Goal: Task Accomplishment & Management: Complete application form

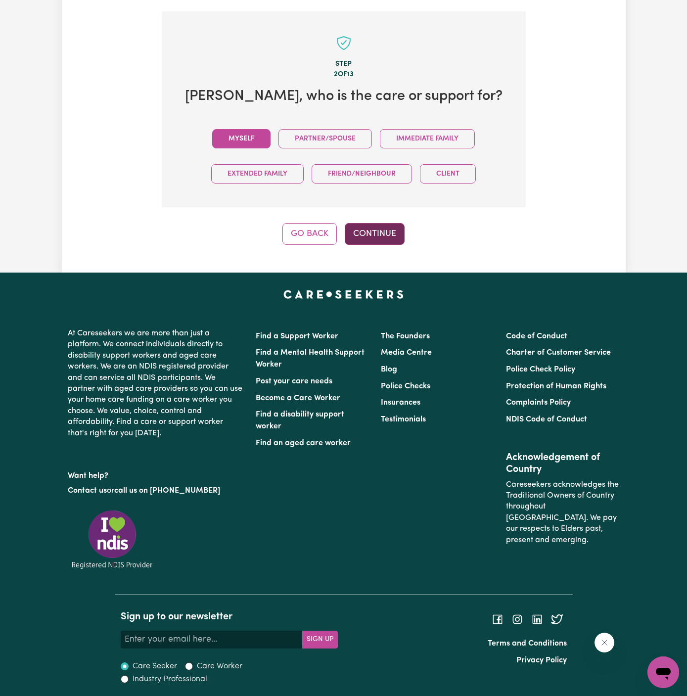
click at [363, 228] on button "Continue" at bounding box center [375, 234] width 60 height 22
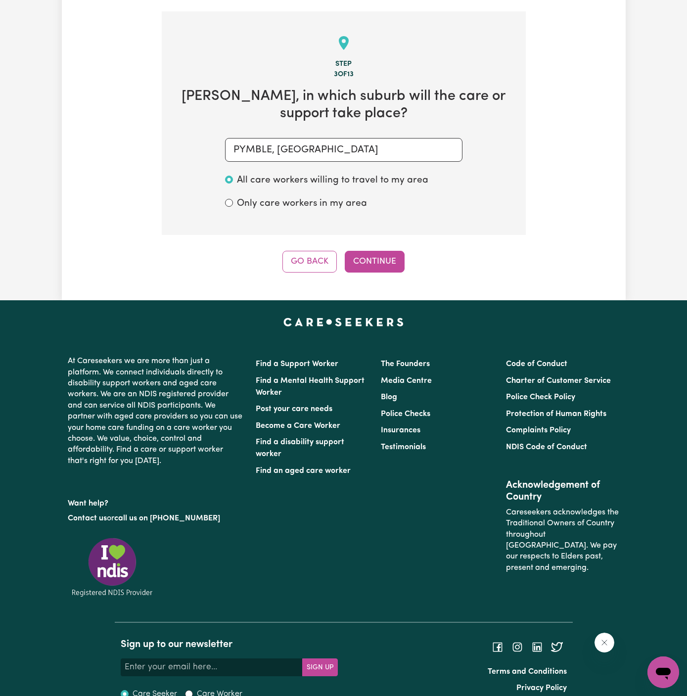
scroll to position [351, 0]
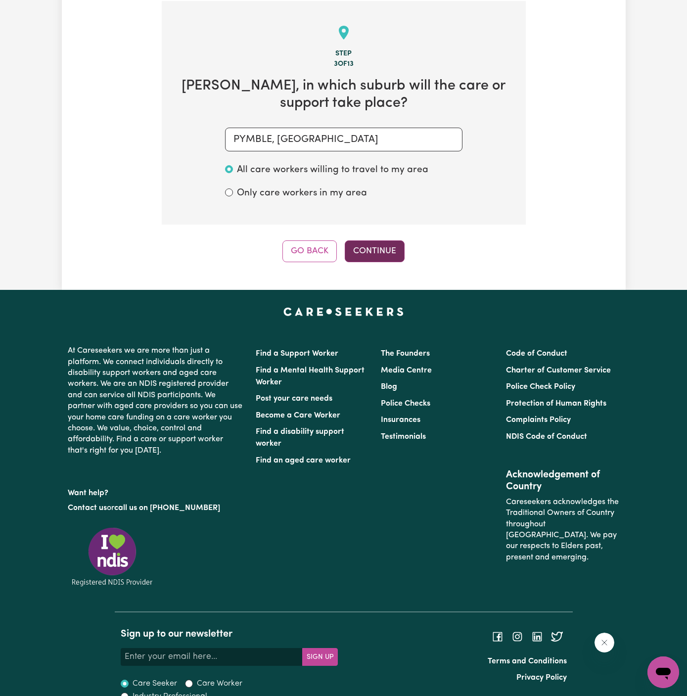
click at [386, 255] on button "Continue" at bounding box center [375, 251] width 60 height 22
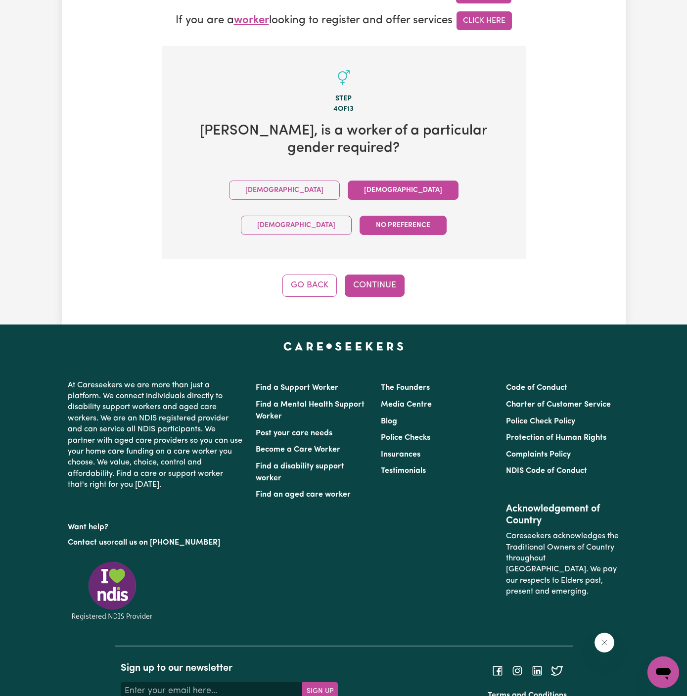
click at [348, 181] on button "[DEMOGRAPHIC_DATA]" at bounding box center [403, 190] width 111 height 19
click at [394, 275] on button "Continue" at bounding box center [375, 286] width 60 height 22
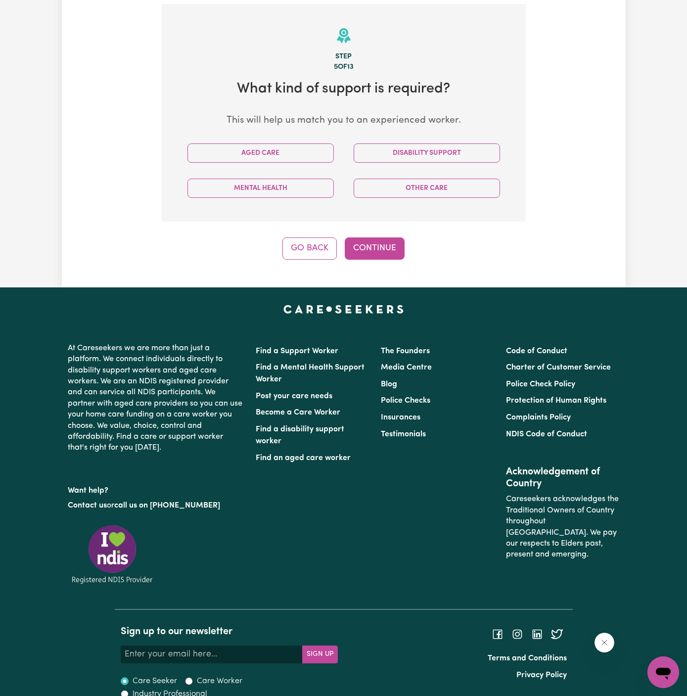
scroll to position [351, 0]
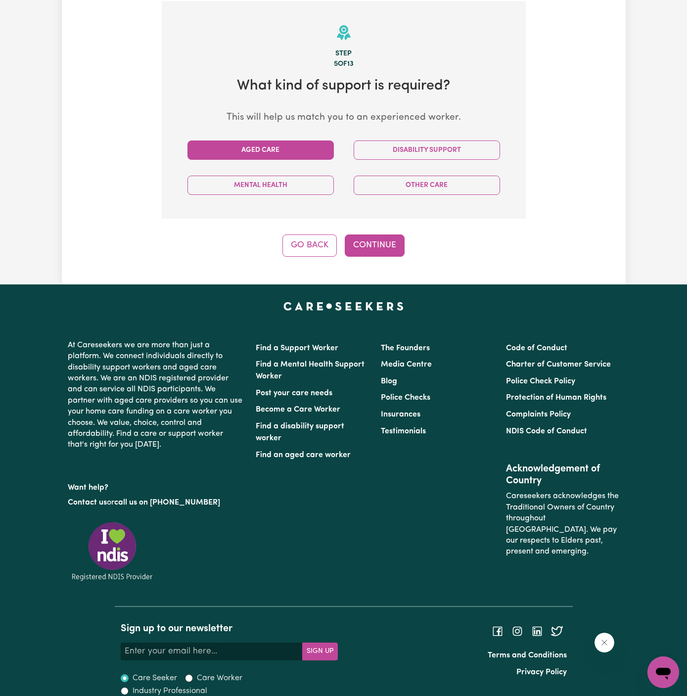
click at [304, 147] on button "Aged Care" at bounding box center [261, 150] width 146 height 19
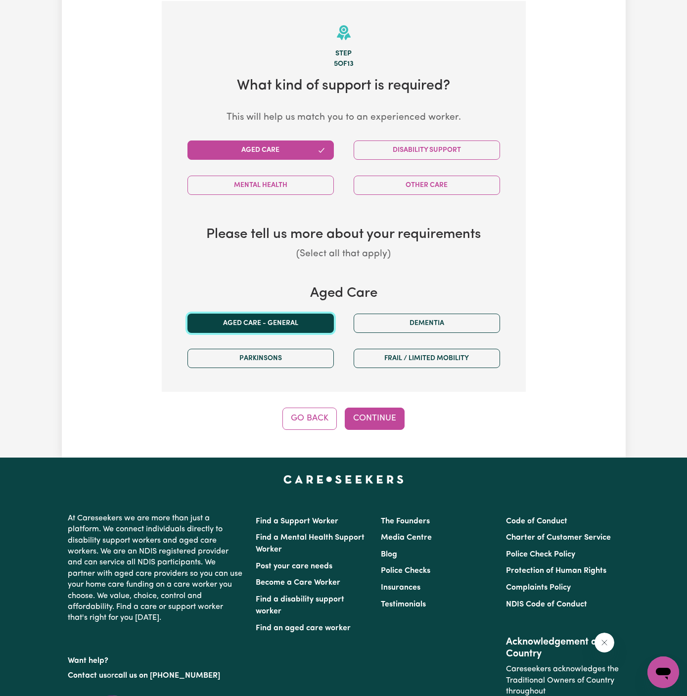
click at [275, 330] on button "Aged care - General" at bounding box center [261, 323] width 146 height 19
click at [384, 418] on button "Continue" at bounding box center [375, 419] width 60 height 22
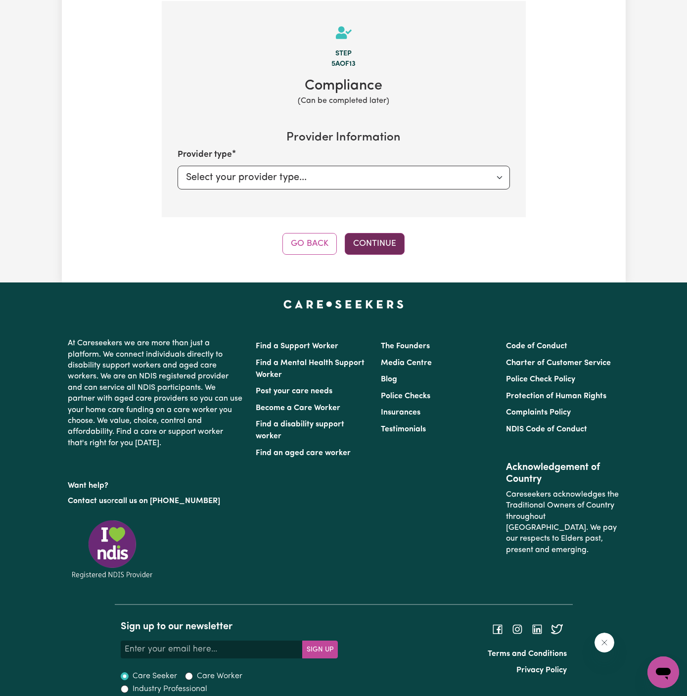
click at [369, 235] on button "Continue" at bounding box center [375, 244] width 60 height 22
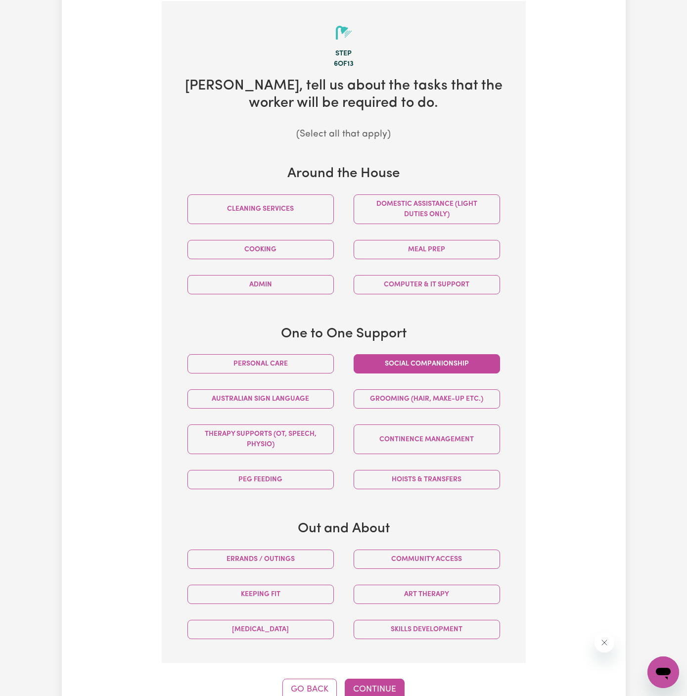
click at [435, 361] on button "Social companionship" at bounding box center [427, 363] width 146 height 19
click at [437, 200] on button "Domestic assistance (light duties only)" at bounding box center [427, 209] width 146 height 30
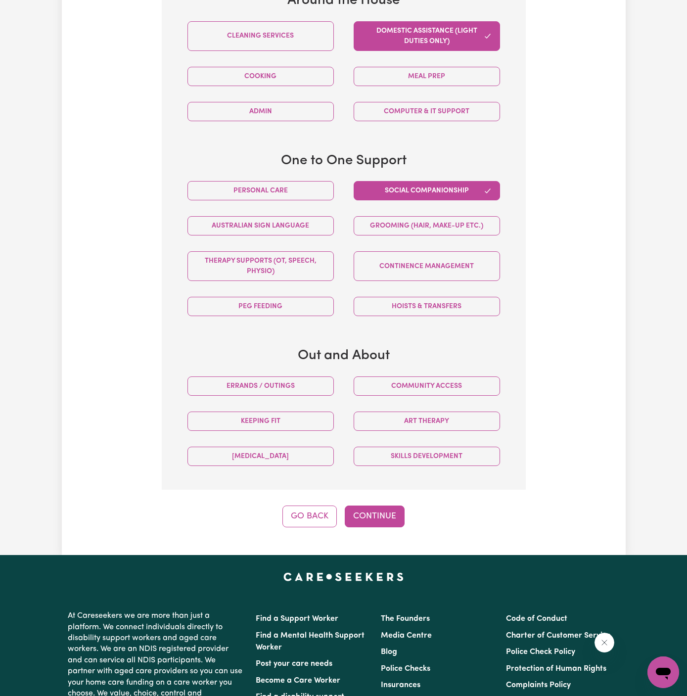
scroll to position [639, 0]
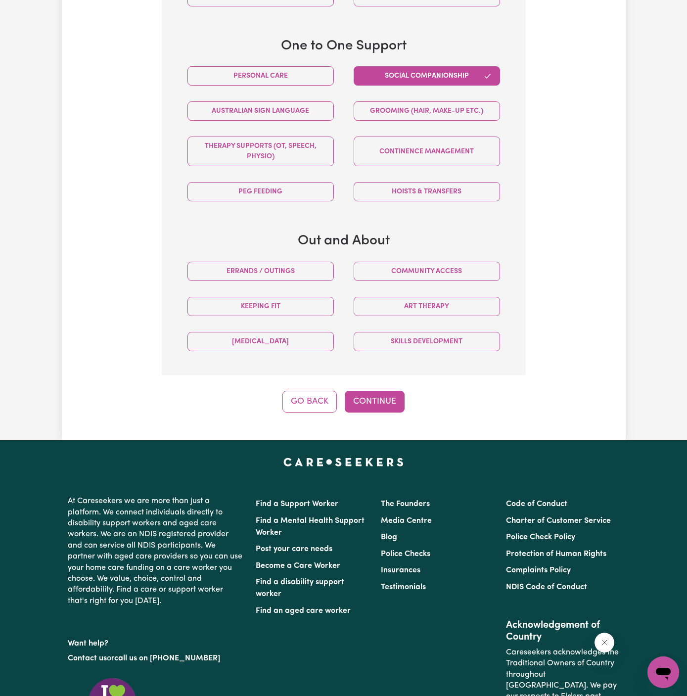
click at [374, 398] on button "Continue" at bounding box center [375, 402] width 60 height 22
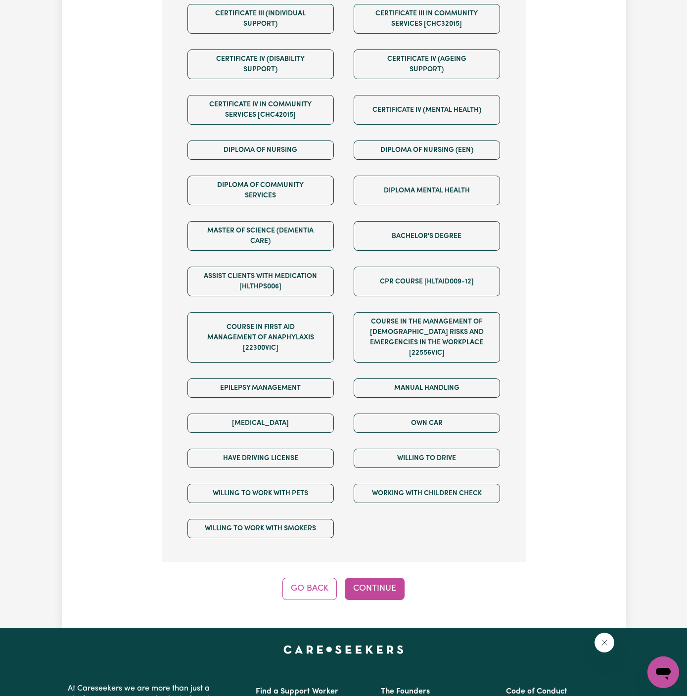
click at [388, 582] on button "Continue" at bounding box center [375, 589] width 60 height 22
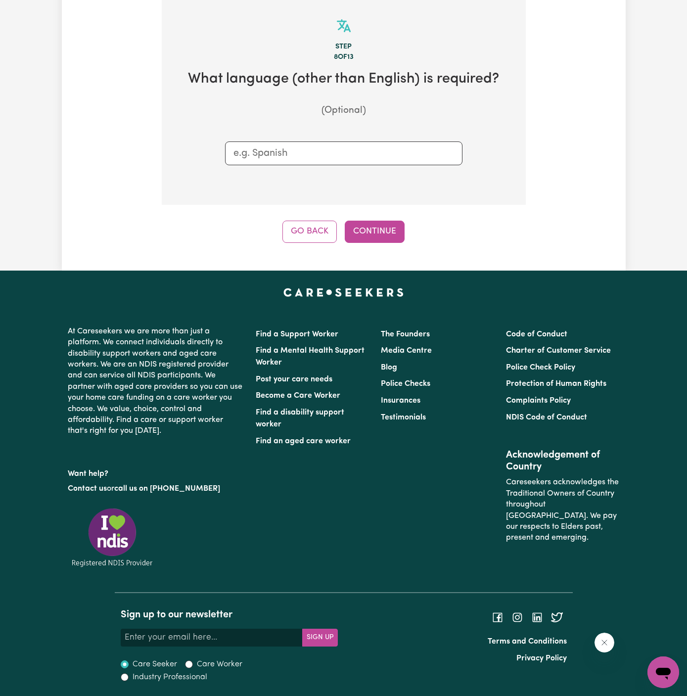
scroll to position [351, 0]
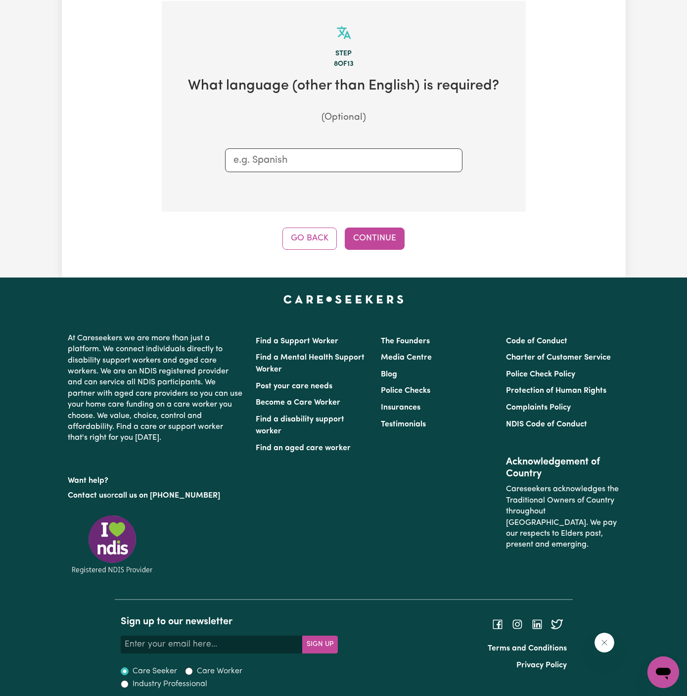
click at [380, 216] on div "Step 8 of 13 What language (other than English) is required? (Optional) Go Back…" at bounding box center [344, 125] width 364 height 249
click at [380, 225] on div "Step 8 of 13 What language (other than English) is required? (Optional) Go Back…" at bounding box center [344, 125] width 364 height 249
click at [379, 241] on button "Continue" at bounding box center [375, 239] width 60 height 22
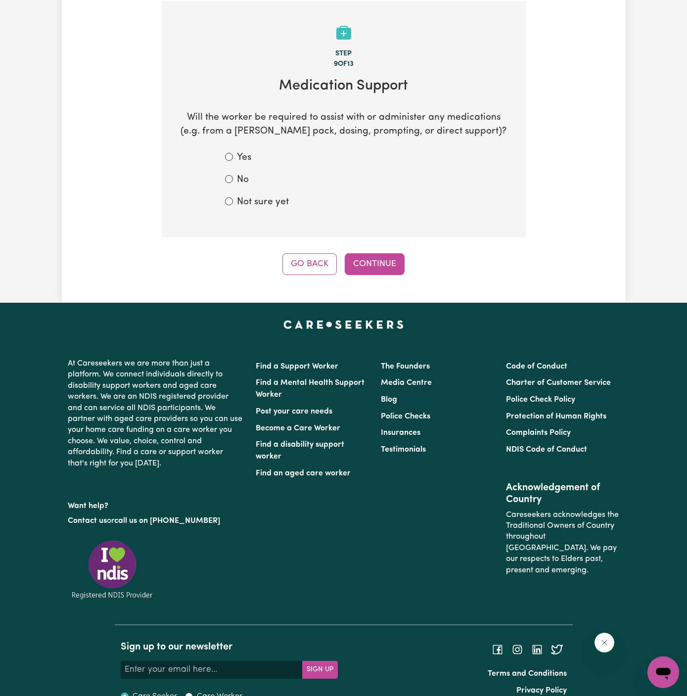
drag, startPoint x: 242, startPoint y: 182, endPoint x: 350, endPoint y: 235, distance: 119.5
click at [246, 183] on label "No" at bounding box center [243, 180] width 12 height 14
drag, startPoint x: 346, startPoint y: 249, endPoint x: 235, endPoint y: 185, distance: 128.8
click at [235, 185] on div "Step 9 of 13 Medication Support Will the worker be required to assist with or a…" at bounding box center [344, 138] width 364 height 274
click at [235, 184] on div "No" at bounding box center [343, 180] width 237 height 14
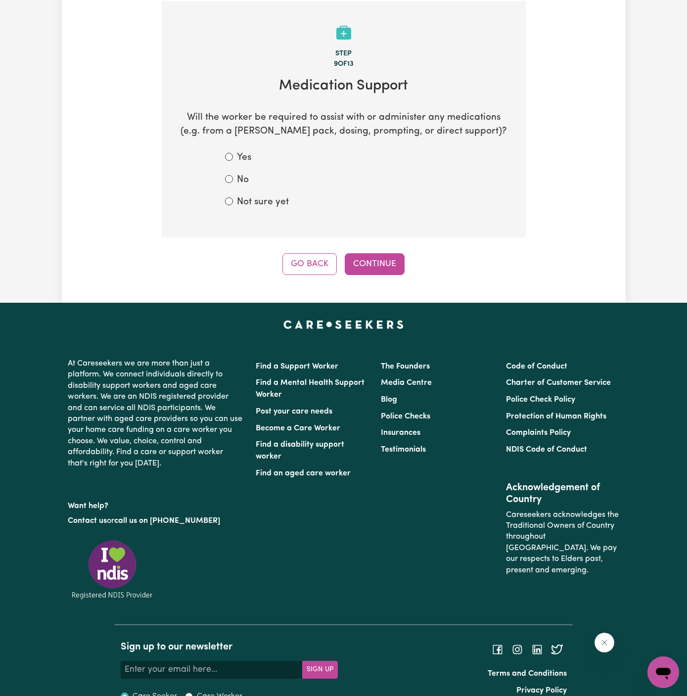
click at [241, 174] on label "No" at bounding box center [243, 180] width 12 height 14
click at [233, 175] on input "No" at bounding box center [229, 179] width 8 height 8
radio input "true"
click at [369, 256] on button "Continue" at bounding box center [375, 264] width 60 height 22
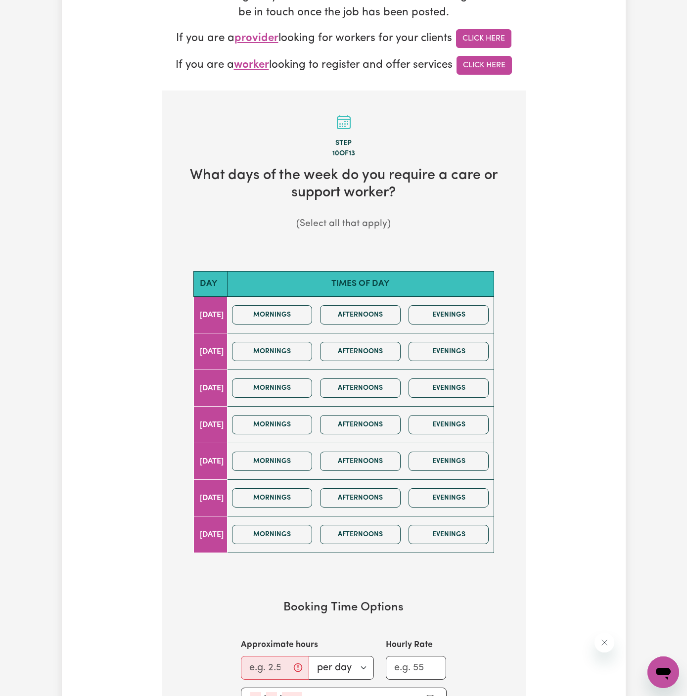
scroll to position [263, 0]
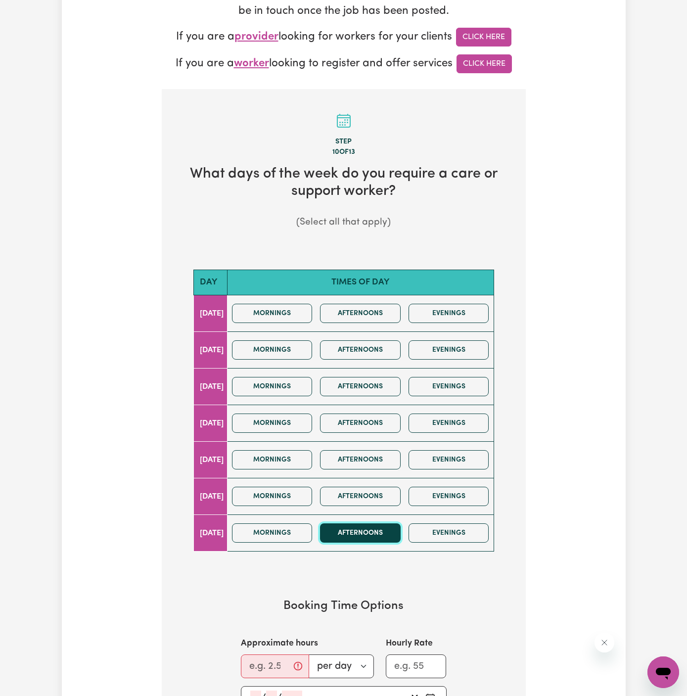
click at [386, 529] on button "Afternoons" at bounding box center [360, 532] width 81 height 19
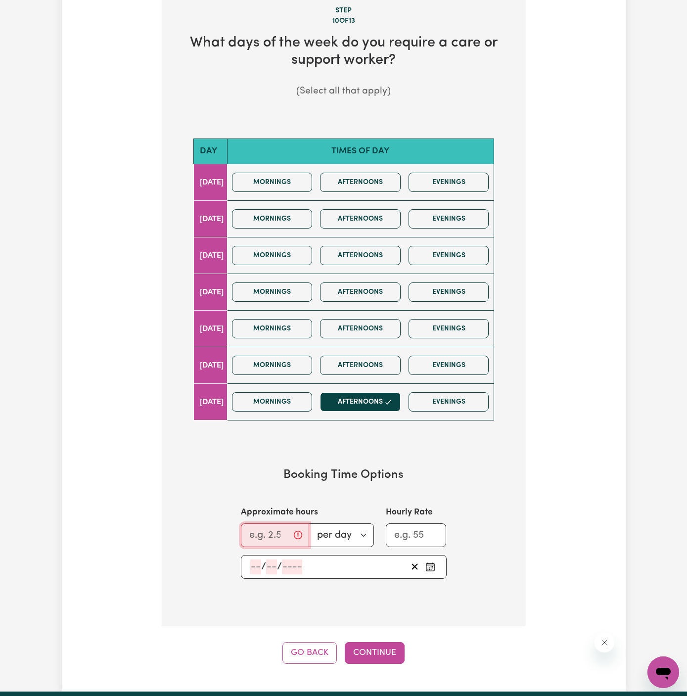
click at [257, 537] on input "Approximate hours" at bounding box center [275, 535] width 68 height 24
type input "1.5"
click at [258, 560] on input "number" at bounding box center [255, 567] width 11 height 15
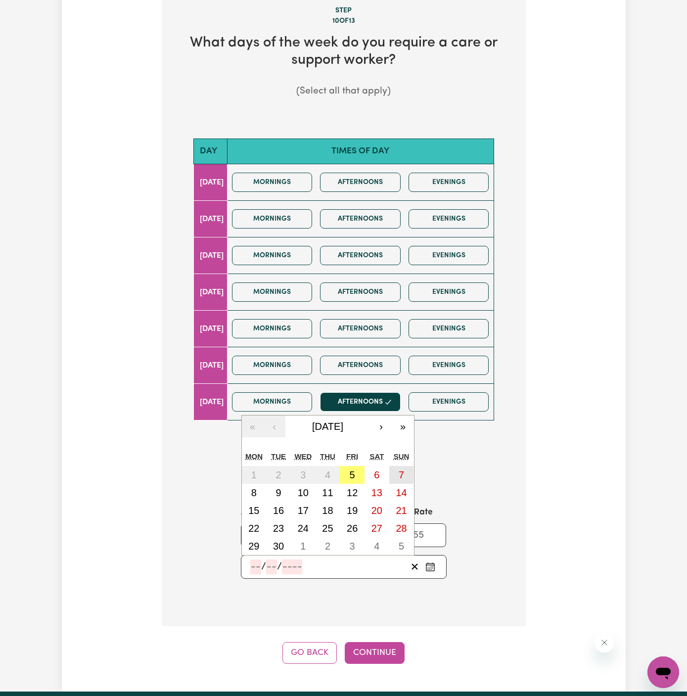
click at [401, 470] on abbr "7" at bounding box center [401, 475] width 5 height 11
type input "[DATE]"
type input "7"
type input "9"
type input "2025"
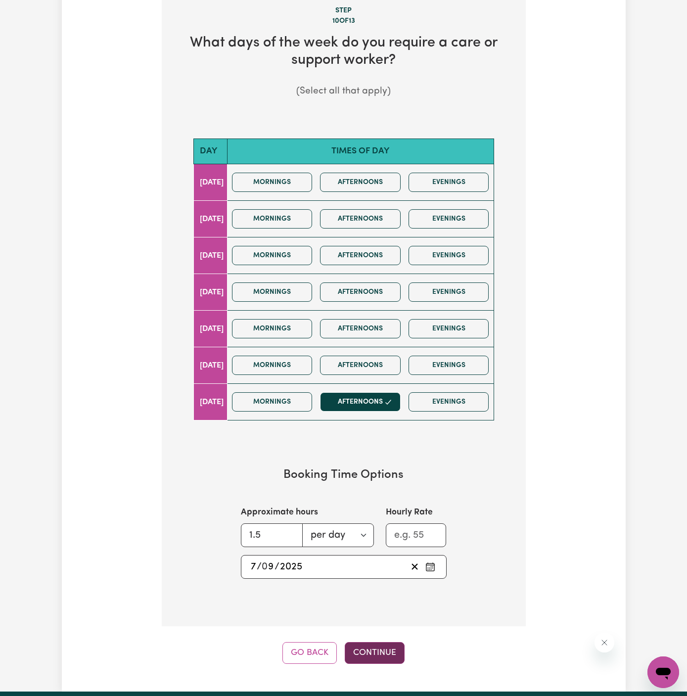
click at [381, 652] on button "Continue" at bounding box center [375, 653] width 60 height 22
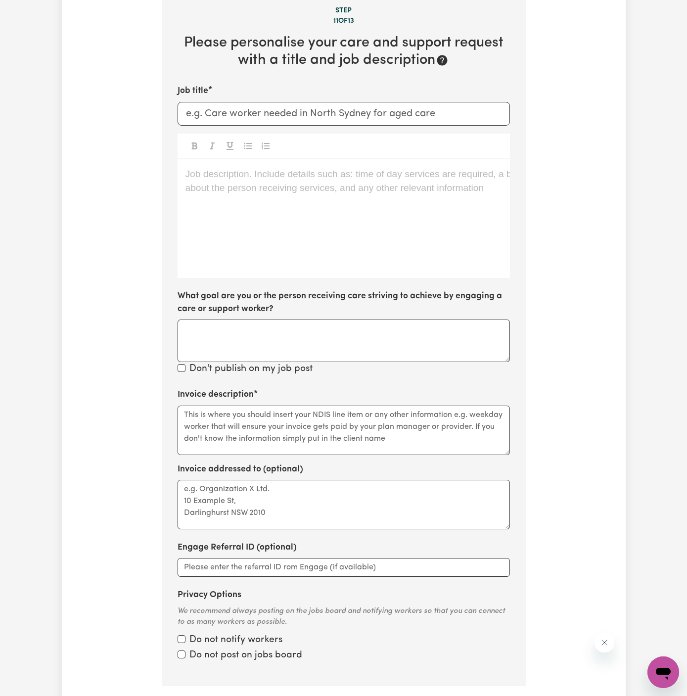
scroll to position [351, 0]
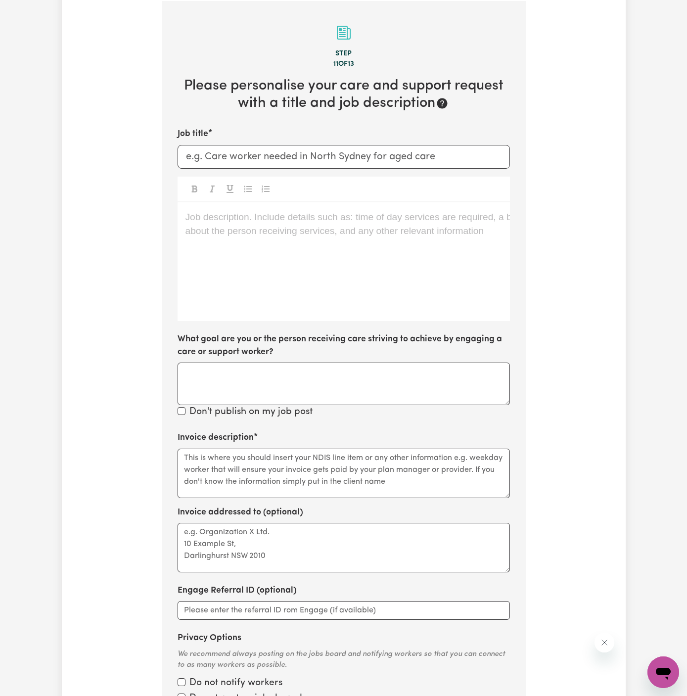
click at [352, 204] on div "Job description. Include details such as: time of day services are required, a …" at bounding box center [344, 261] width 332 height 119
click at [323, 298] on div "Job description. Include details such as: time of day services are required, a …" at bounding box center [344, 261] width 332 height 119
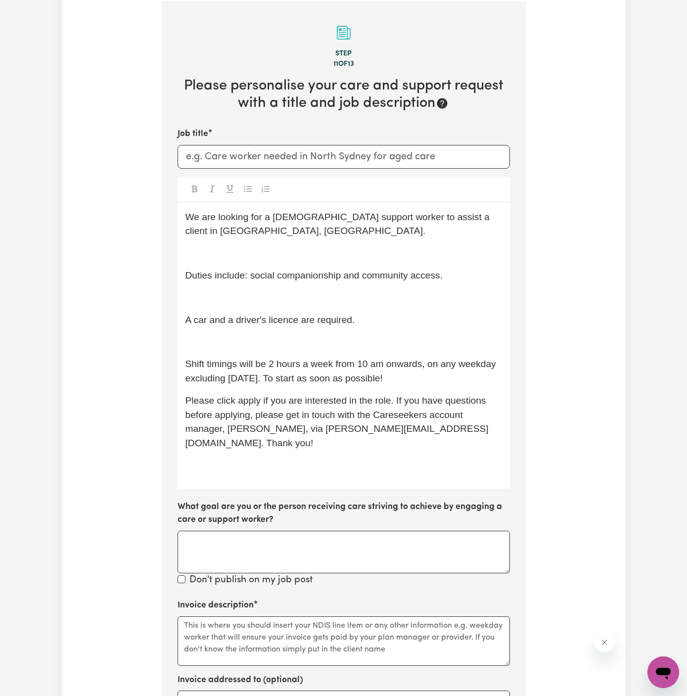
click at [372, 319] on p "A car and a driver's licence are required." at bounding box center [344, 320] width 317 height 14
drag, startPoint x: 374, startPoint y: 318, endPoint x: 171, endPoint y: 313, distance: 203.4
click at [171, 313] on section "Step 11 of 13 Please personalise your care and support request with a title and…" at bounding box center [344, 449] width 364 height 896
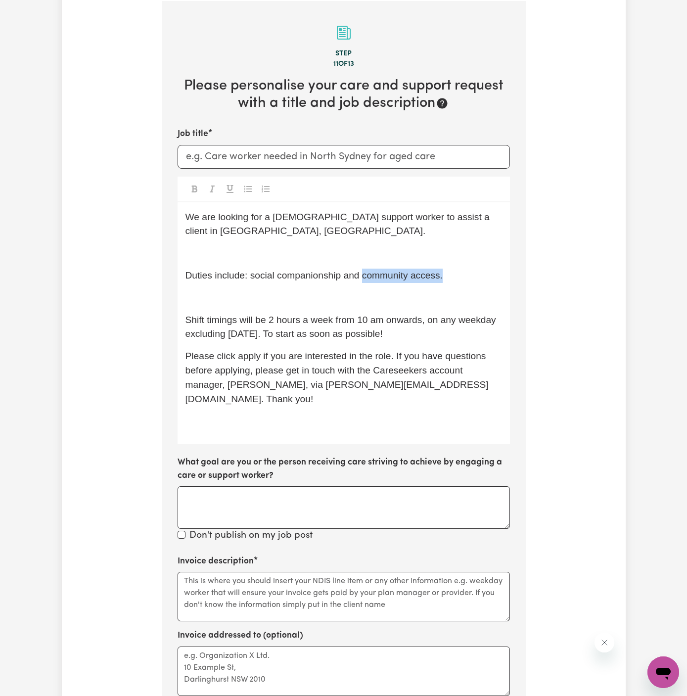
drag, startPoint x: 362, startPoint y: 277, endPoint x: 531, endPoint y: 273, distance: 169.2
click at [531, 273] on div "Tell us your care and support requirements Welcome to Careseekers. We are excit…" at bounding box center [344, 301] width 564 height 1179
click at [420, 311] on div "We are looking for a [DEMOGRAPHIC_DATA] support worker to assist a client in [G…" at bounding box center [344, 323] width 332 height 242
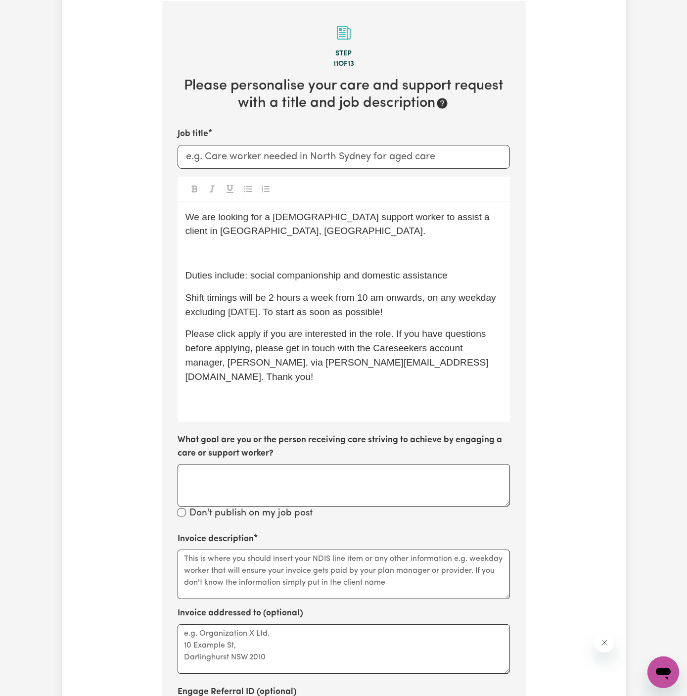
click at [363, 244] on div "We are looking for a [DEMOGRAPHIC_DATA] support worker to assist a client in [G…" at bounding box center [344, 312] width 332 height 220
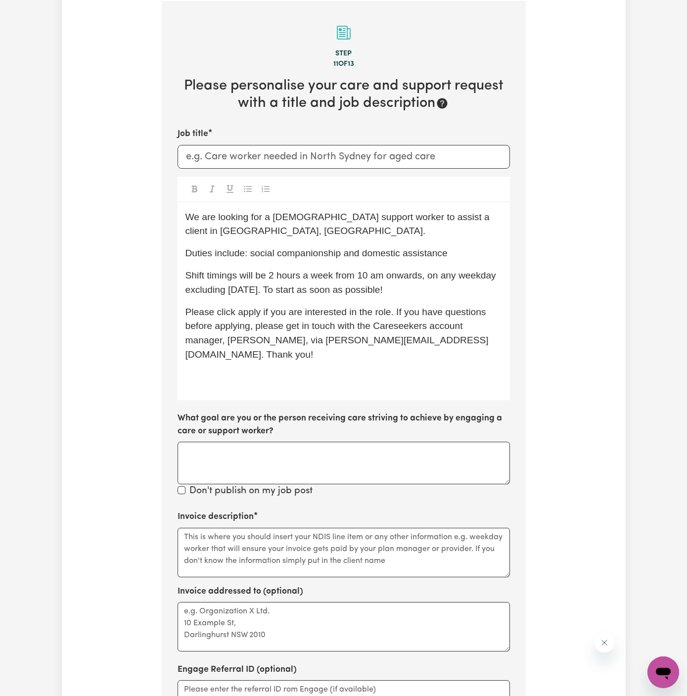
click at [357, 236] on p "We are looking for a [DEMOGRAPHIC_DATA] support worker to assist a client in [G…" at bounding box center [344, 224] width 317 height 29
drag, startPoint x: 449, startPoint y: 217, endPoint x: 444, endPoint y: 225, distance: 9.3
click at [444, 226] on p "We are looking for a [DEMOGRAPHIC_DATA] support worker to assist a client in [G…" at bounding box center [344, 224] width 317 height 29
click at [344, 161] on input "Job title" at bounding box center [344, 157] width 332 height 24
paste input "[GEOGRAPHIC_DATA], [GEOGRAPHIC_DATA]"
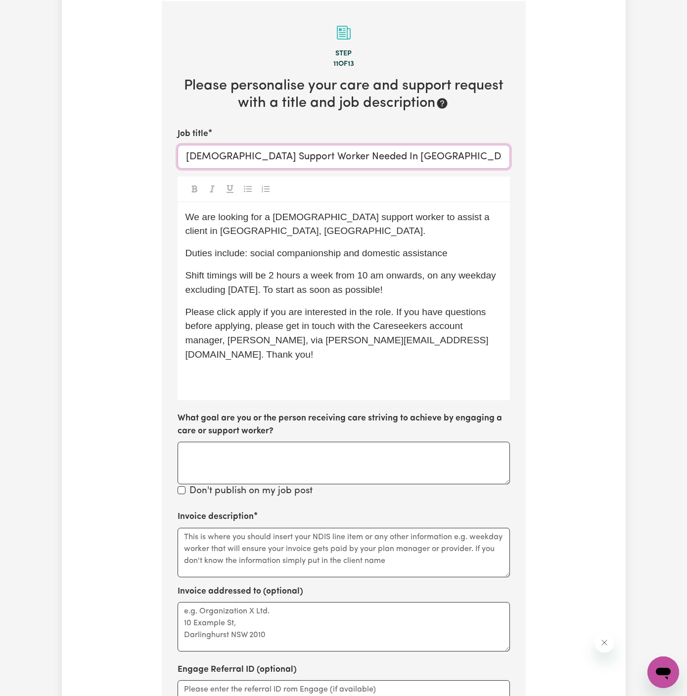
type input "[DEMOGRAPHIC_DATA] Support Worker Needed In [GEOGRAPHIC_DATA], [GEOGRAPHIC_DATA]"
click at [339, 370] on p "﻿" at bounding box center [344, 377] width 317 height 14
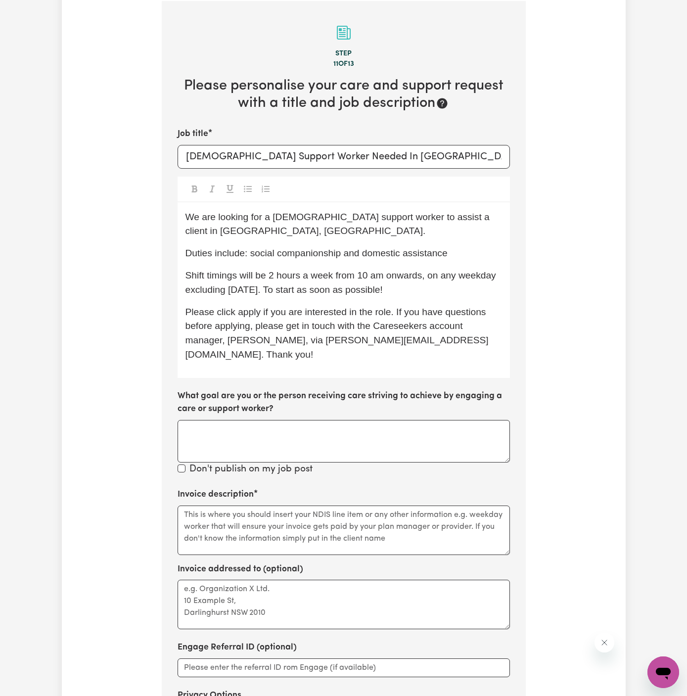
click at [405, 327] on span "Please click apply if you are interested in the role. If you have questions bef…" at bounding box center [337, 333] width 303 height 53
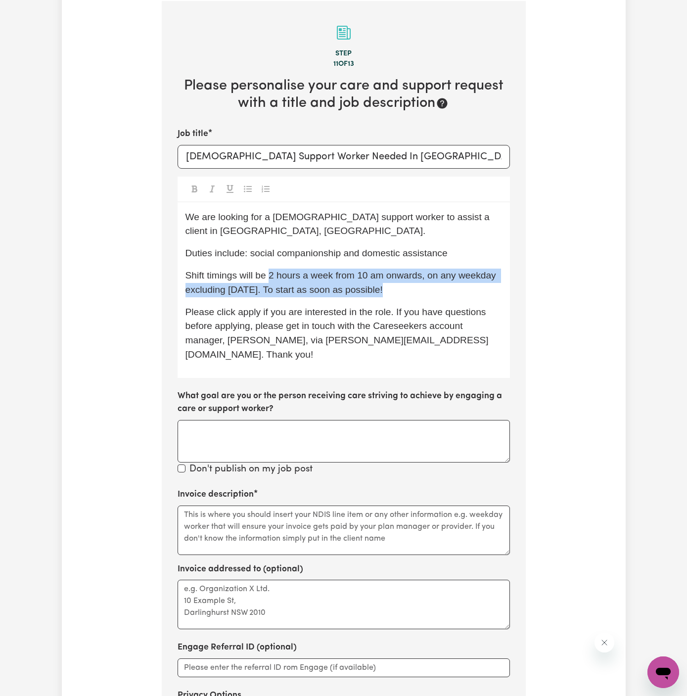
drag, startPoint x: 271, startPoint y: 276, endPoint x: 442, endPoint y: 292, distance: 171.4
click at [442, 292] on p "Shift timings will be 2 hours a week from 10 am onwards, on any weekday excludi…" at bounding box center [344, 283] width 317 height 29
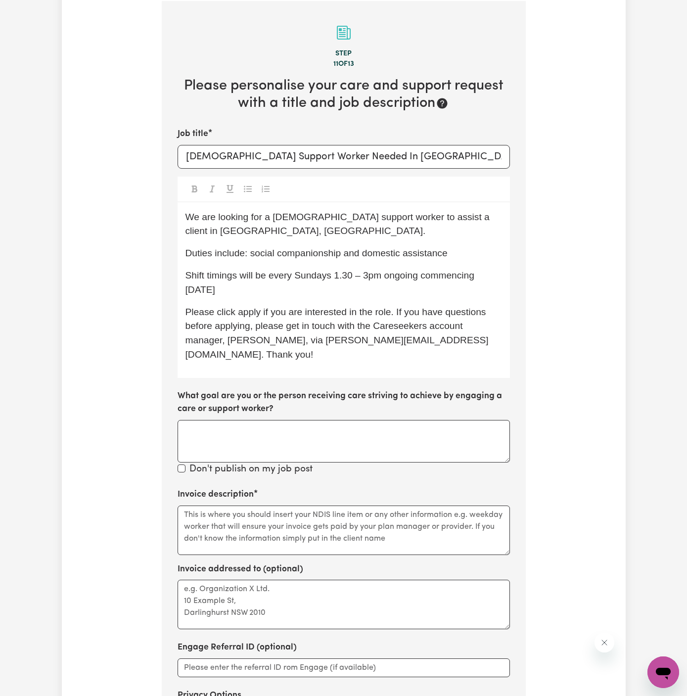
click at [330, 277] on span "Shift timings will be every Sundays 1.30 – 3pm ongoing commencing [DATE]" at bounding box center [332, 282] width 292 height 25
click at [377, 275] on span "Shift timings will be every [DATE] from 1.30 – 3pm ongoing commencing [DATE]" at bounding box center [339, 282] width 306 height 25
click at [413, 282] on p "Shift timings will be every [DATE] from 1.30 pm to 3pm ongoing commencing [DATE]" at bounding box center [344, 283] width 317 height 29
drag, startPoint x: 418, startPoint y: 278, endPoint x: 235, endPoint y: 291, distance: 183.0
click at [235, 291] on span "Shift timings will be every [DATE] from 1.30 pm to 3pm ongoing commencing [DATE]" at bounding box center [320, 282] width 268 height 25
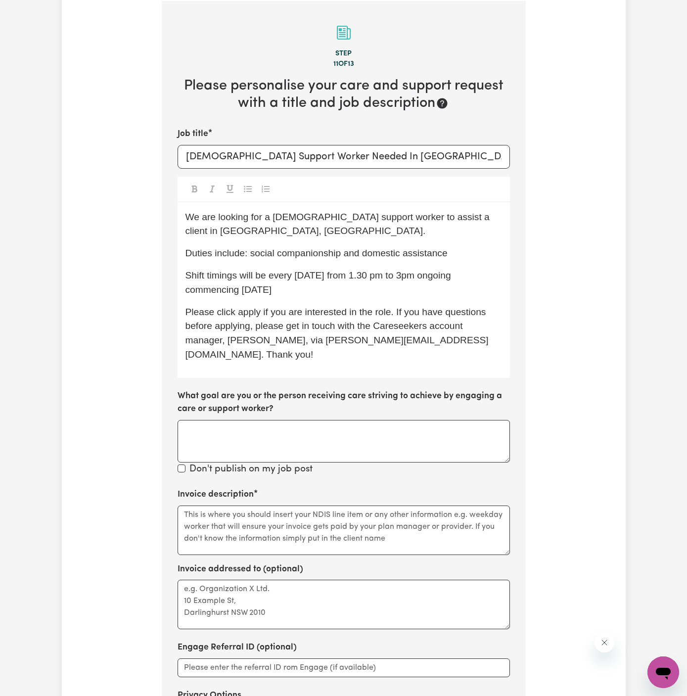
click at [478, 274] on p "Shift timings will be every [DATE] from 1.30 pm to 3pm ongoing commencing [DATE]" at bounding box center [344, 283] width 317 height 29
drag, startPoint x: 470, startPoint y: 274, endPoint x: 425, endPoint y: 274, distance: 45.5
click at [425, 274] on p "Shift timings will be every [DATE] from 1.30 pm to 3pm ongoing commencing [DATE]" at bounding box center [344, 283] width 317 height 29
click at [188, 291] on span "Shift timings will be every [DATE] from 1.30 pm to 3pm, commencing [DATE]" at bounding box center [331, 282] width 291 height 25
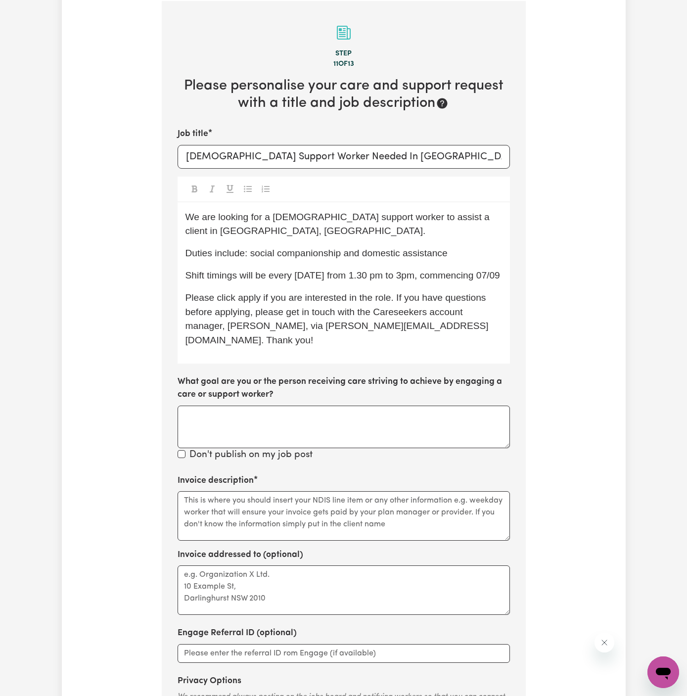
click at [221, 283] on p "Shift timings will be every [DATE] from 1.30 pm to 3pm, commencing 07/09" at bounding box center [344, 276] width 317 height 14
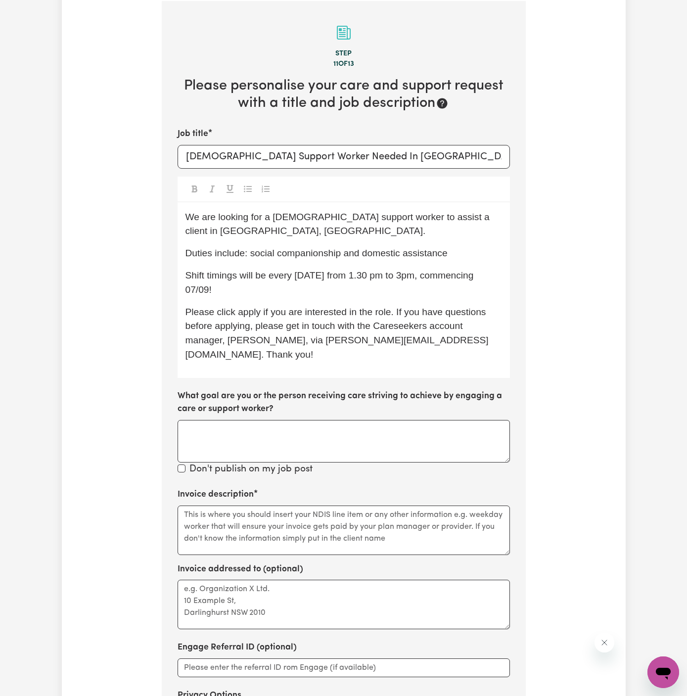
click at [403, 278] on span "Shift timings will be every [DATE] from 1.30 pm to 3pm, commencing 07/09!" at bounding box center [331, 282] width 291 height 25
click at [243, 309] on span "Please click apply if you are interested in the role. If you have questions bef…" at bounding box center [337, 333] width 303 height 53
click at [271, 522] on textarea "Invoice description" at bounding box center [344, 530] width 332 height 49
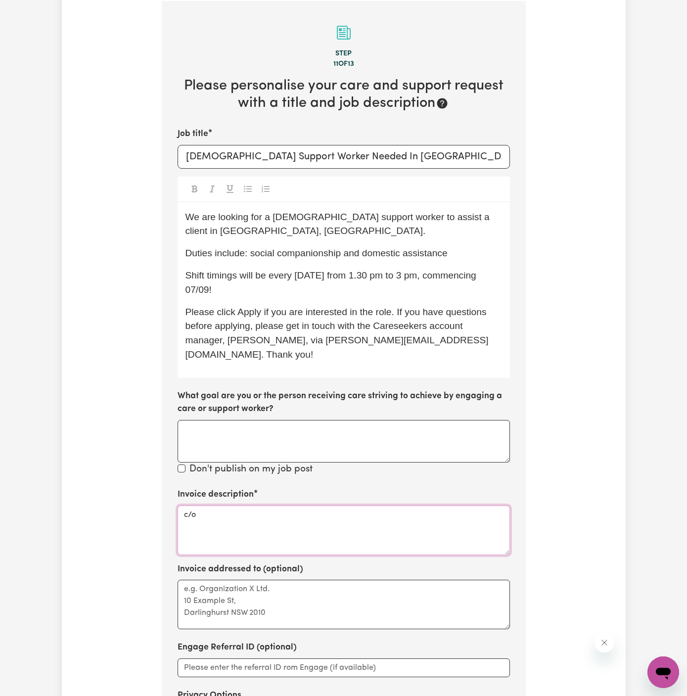
paste textarea "KNC"
click at [197, 506] on textarea "c/o KNC" at bounding box center [344, 530] width 332 height 49
type textarea "c/o KNC"
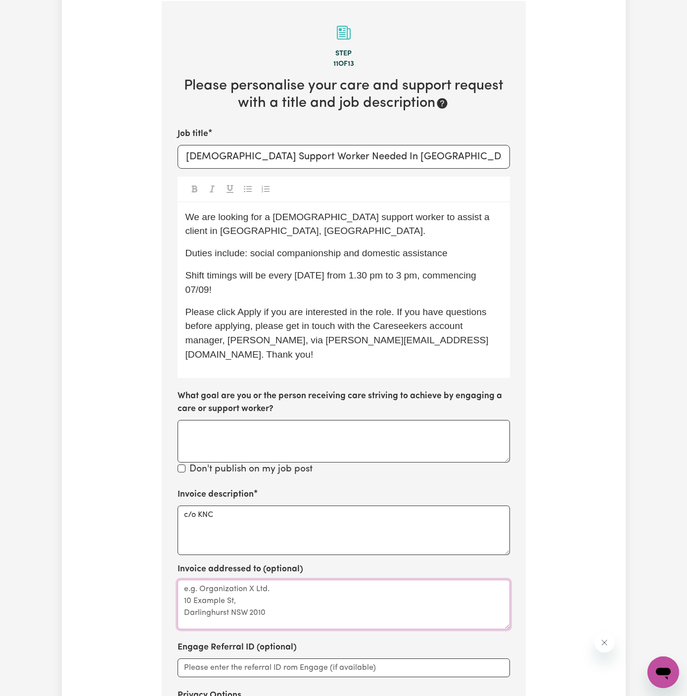
click at [215, 592] on textarea "Invoice addressed to (optional)" at bounding box center [344, 604] width 332 height 49
paste textarea "c/o KNC"
type textarea "c/o KNC"
click at [322, 258] on p "Duties include: social companionship and domestic assistance" at bounding box center [344, 253] width 317 height 14
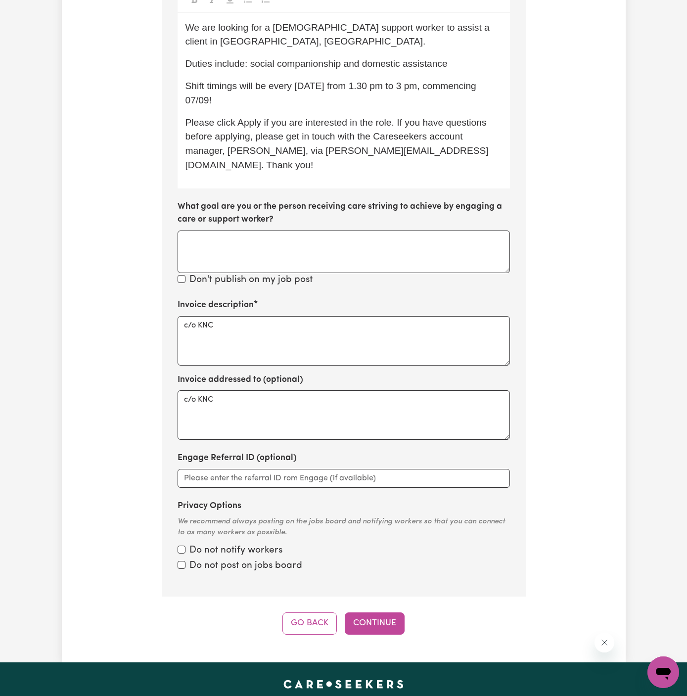
scroll to position [738, 0]
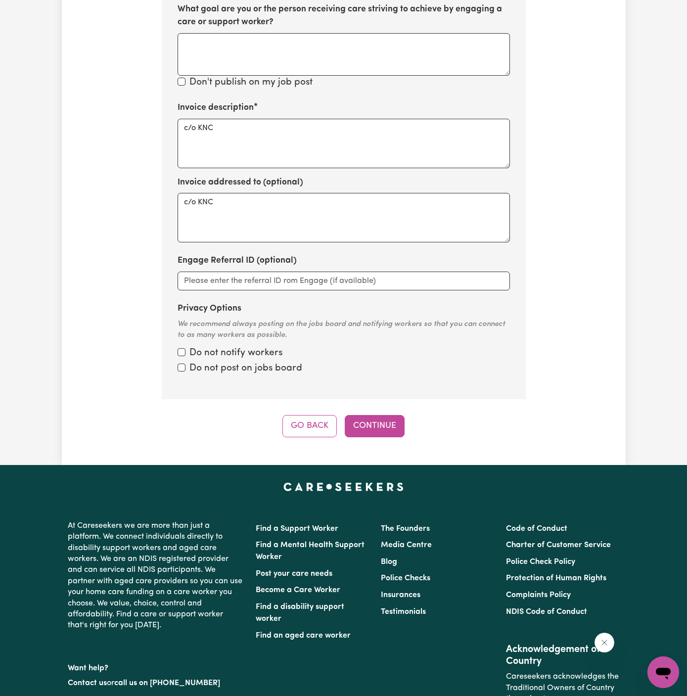
click at [184, 346] on div "Do not notify workers" at bounding box center [344, 353] width 332 height 14
click at [184, 364] on input "Privacy Options" at bounding box center [182, 368] width 8 height 8
checkbox input "true"
click at [183, 348] on input "Privacy Options" at bounding box center [182, 352] width 8 height 8
checkbox input "true"
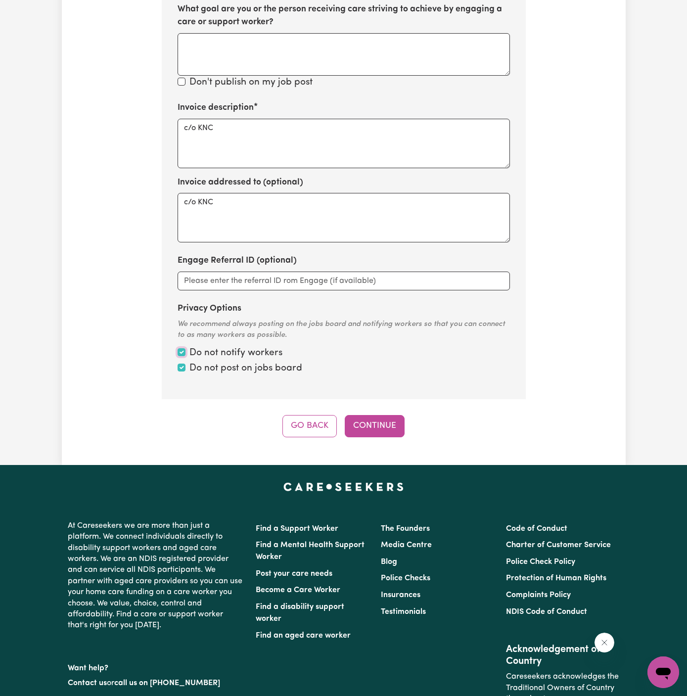
scroll to position [473, 0]
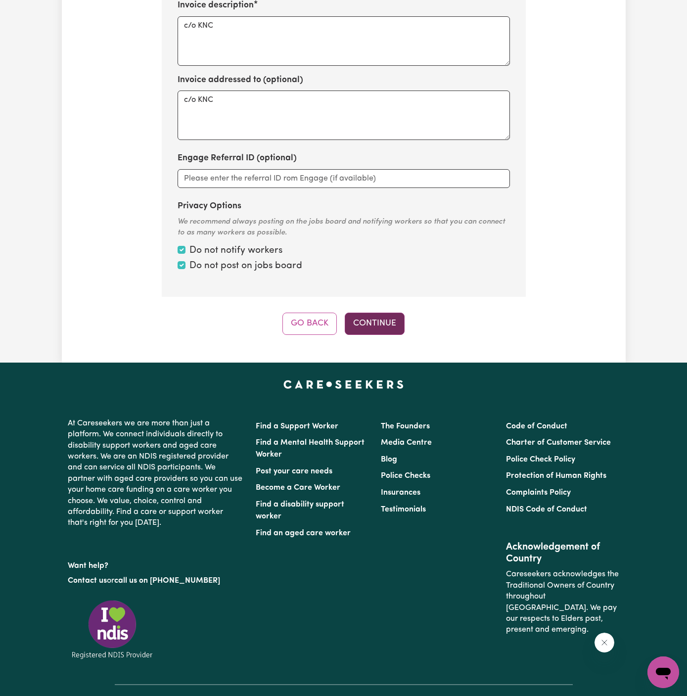
click at [397, 313] on button "Continue" at bounding box center [375, 324] width 60 height 22
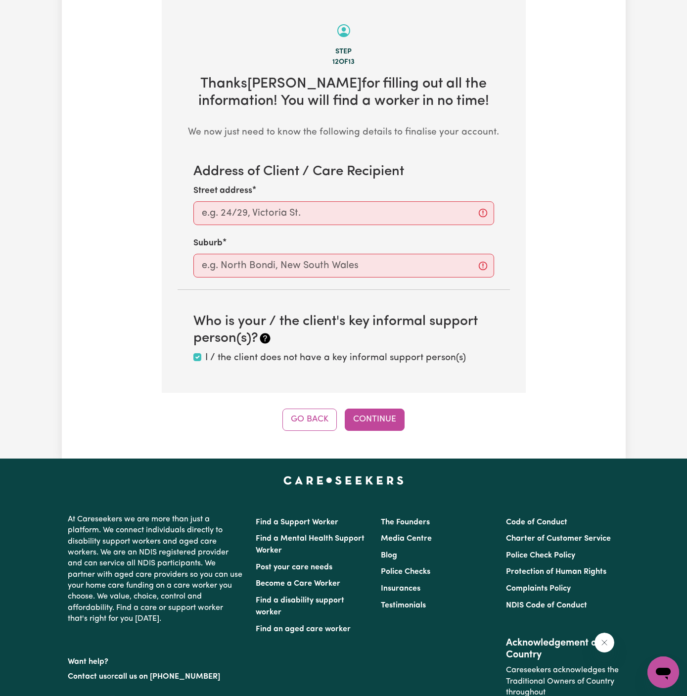
scroll to position [351, 0]
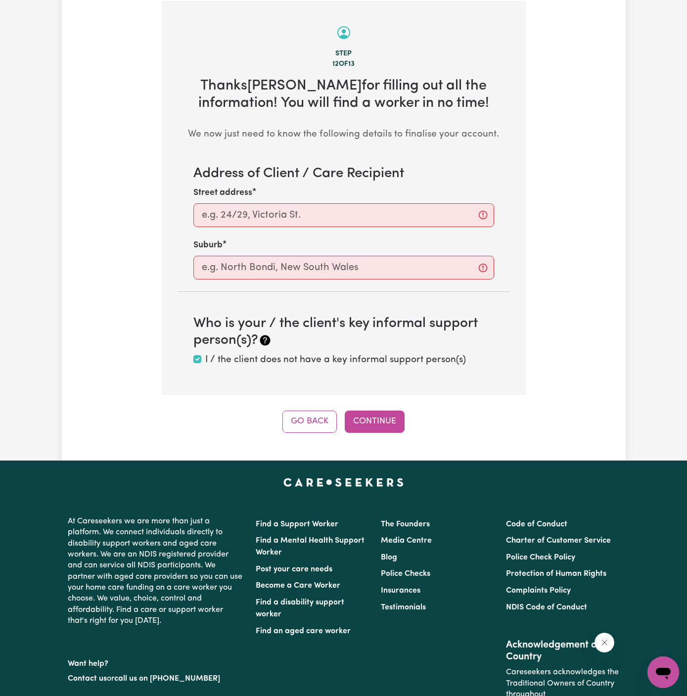
click at [298, 198] on div "Street address" at bounding box center [343, 207] width 301 height 41
click at [420, 220] on input "Street address" at bounding box center [343, 215] width 301 height 24
paste input "[STREET_ADDRESS][DATE]"
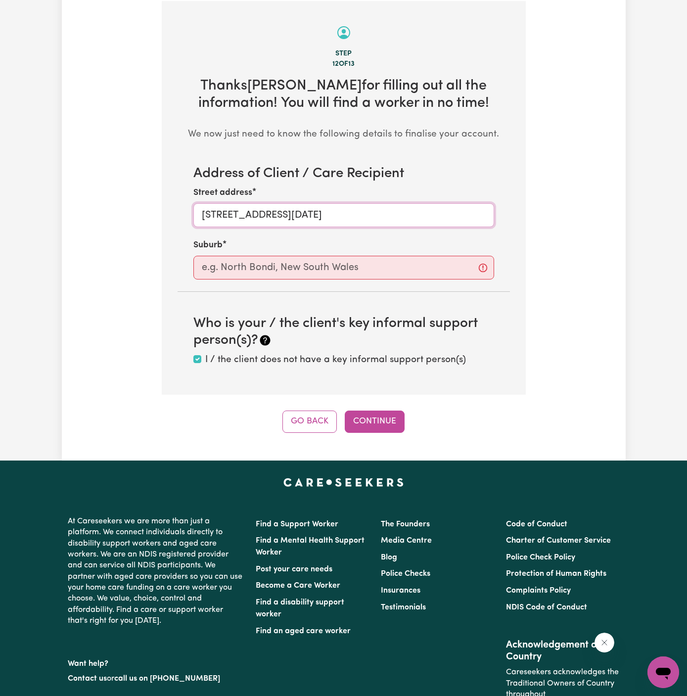
click at [312, 214] on input "[STREET_ADDRESS][DATE]" at bounding box center [343, 215] width 301 height 24
click at [336, 216] on input "[STREET_ADDRESS][DATE]" at bounding box center [343, 215] width 301 height 24
type input "[STREET_ADDRESS][DATE]"
click at [325, 248] on div "Suburb" at bounding box center [343, 259] width 301 height 41
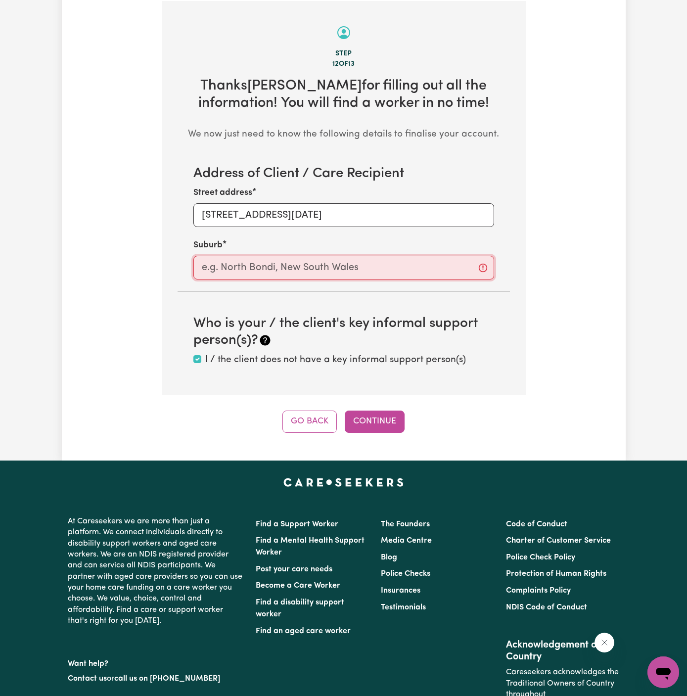
click at [325, 256] on input "text" at bounding box center [343, 268] width 301 height 24
paste input "Pymble"
type input "Pymble"
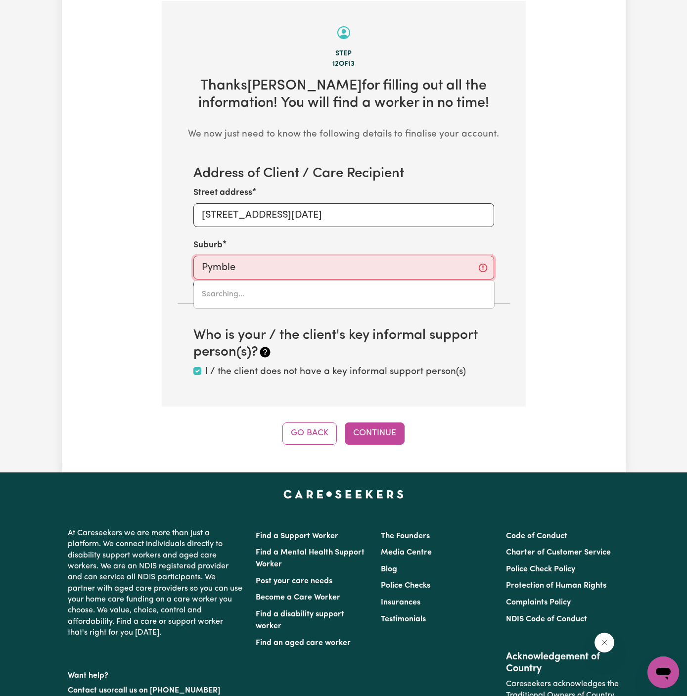
type input "Pymble, [GEOGRAPHIC_DATA], 2073"
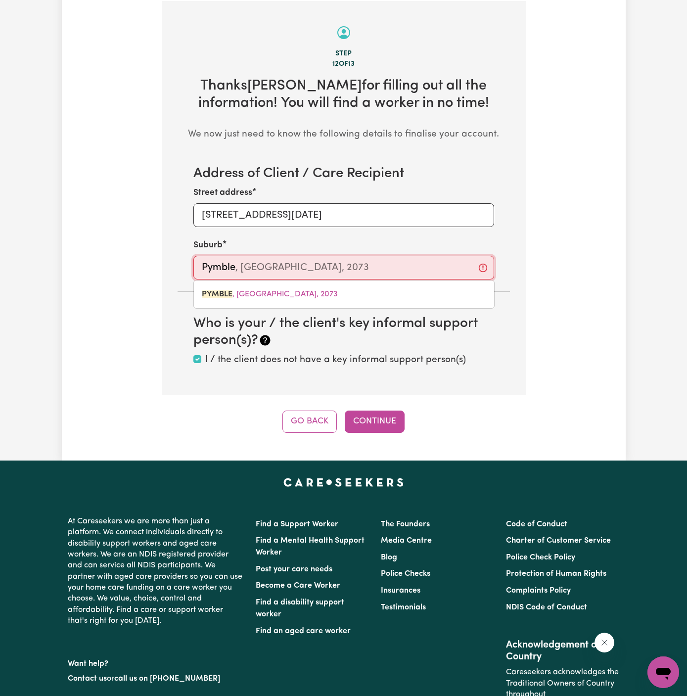
click at [309, 304] on div "PYMBLE , [GEOGRAPHIC_DATA], 2073" at bounding box center [343, 294] width 301 height 29
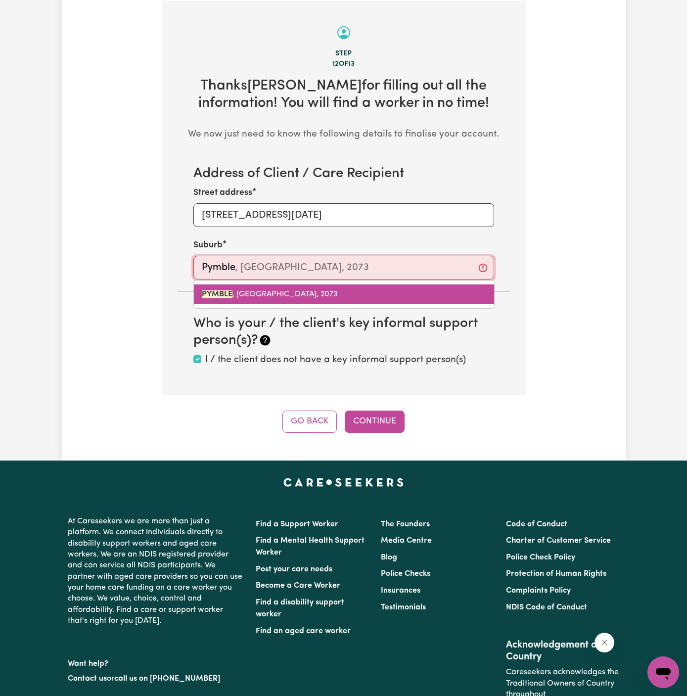
click at [332, 291] on link "PYMBLE , [GEOGRAPHIC_DATA], 2073" at bounding box center [344, 294] width 300 height 20
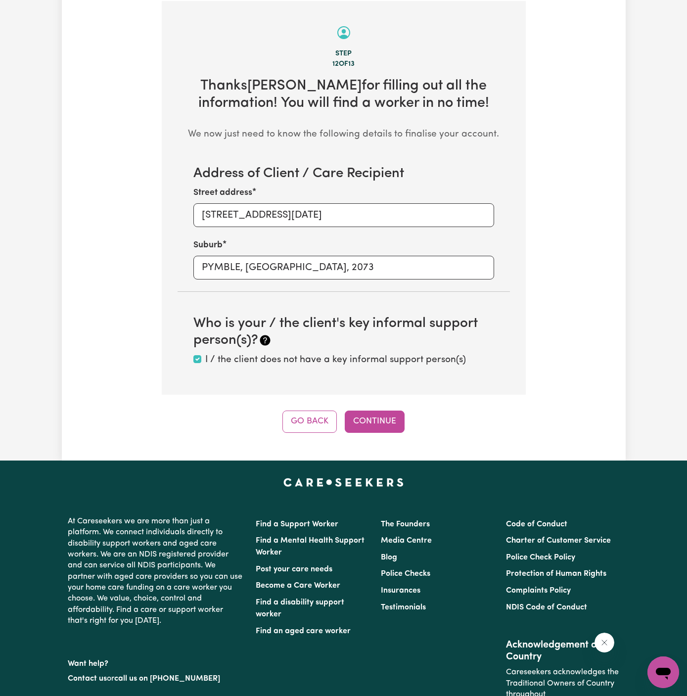
click at [402, 201] on div "Street address [STREET_ADDRESS][DATE]" at bounding box center [343, 207] width 301 height 41
click at [401, 209] on input "[STREET_ADDRESS][DATE]" at bounding box center [343, 215] width 301 height 24
type input "Unit 2/[STREET_ADDRESS][DATE]"
click at [503, 281] on div "Address of Client / Care Recipient Street address [STREET_ADDRESS][DATE] Who is…" at bounding box center [344, 266] width 332 height 201
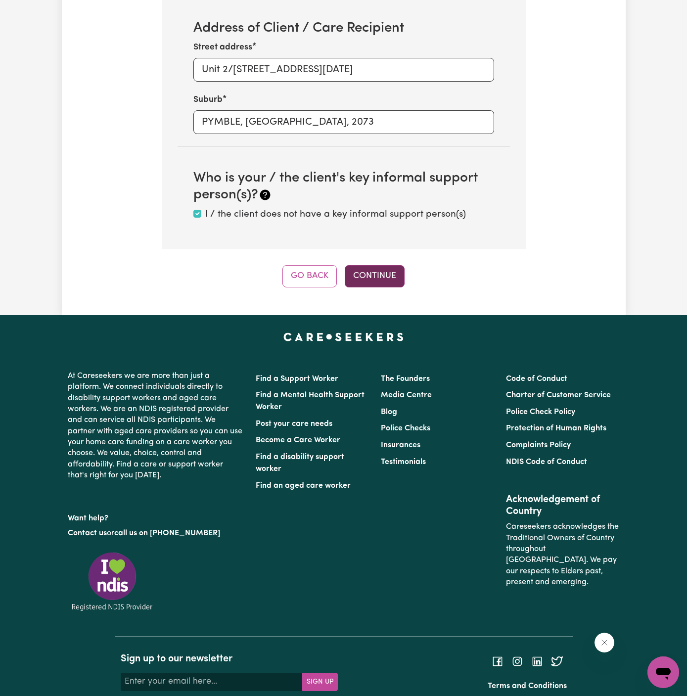
click at [388, 274] on button "Continue" at bounding box center [375, 276] width 60 height 22
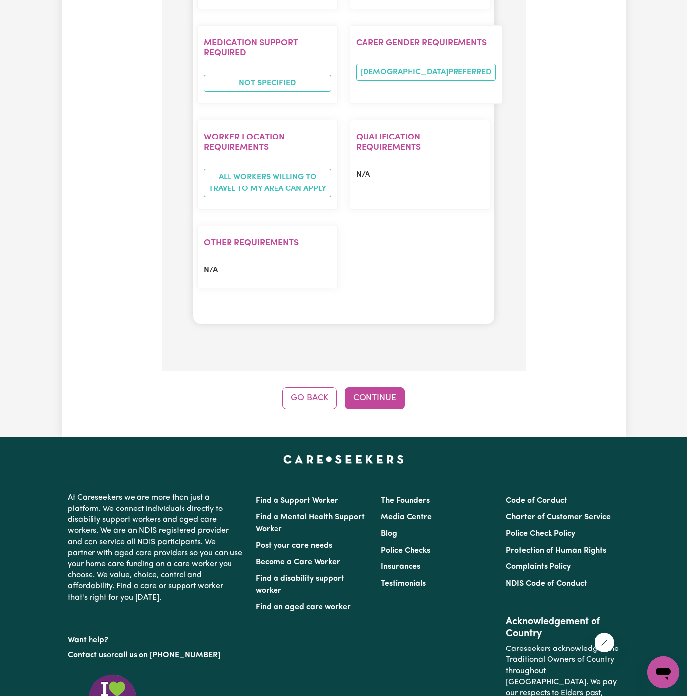
scroll to position [1045, 0]
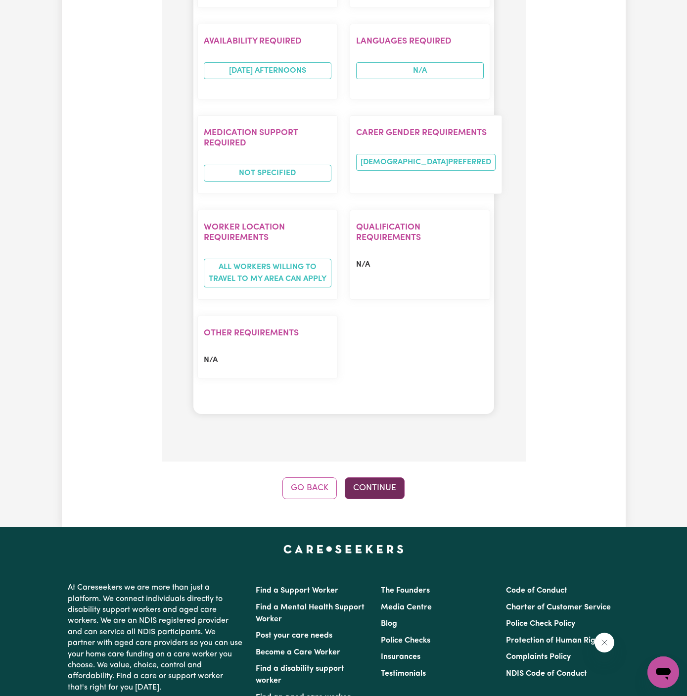
click at [379, 477] on button "Continue" at bounding box center [375, 488] width 60 height 22
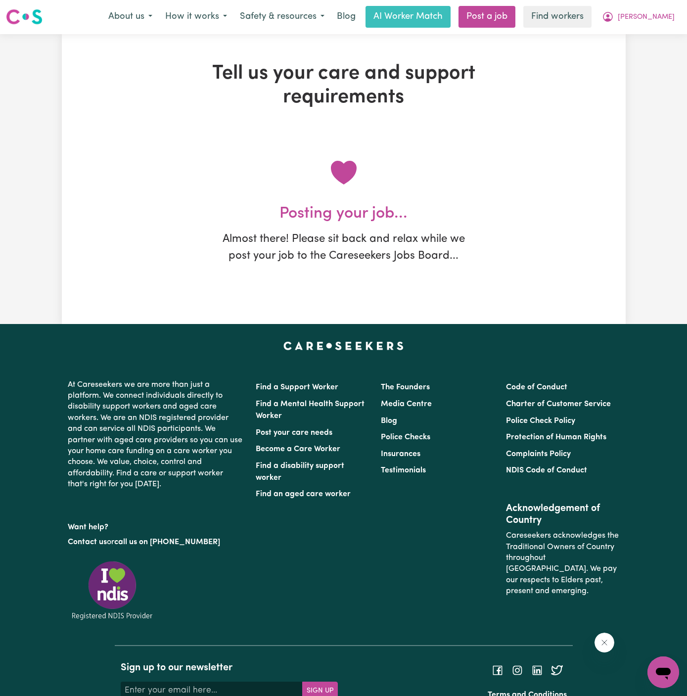
scroll to position [0, 0]
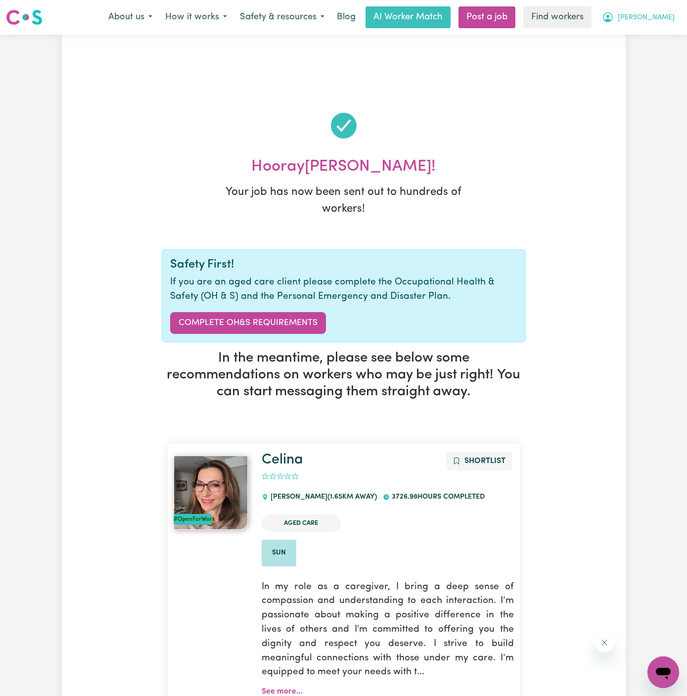
click at [663, 15] on span "[PERSON_NAME]" at bounding box center [646, 17] width 57 height 11
click at [663, 32] on link "My Dashboard" at bounding box center [642, 38] width 78 height 19
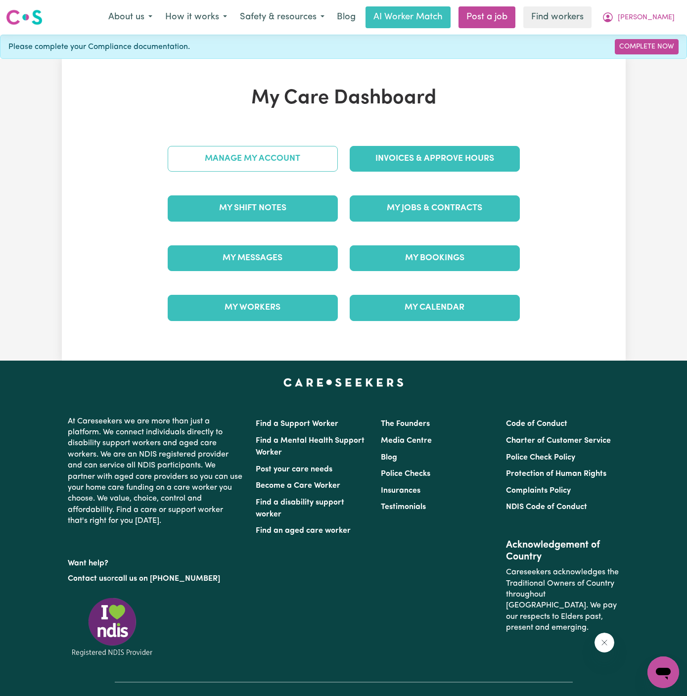
click at [320, 149] on link "Manage My Account" at bounding box center [253, 159] width 170 height 26
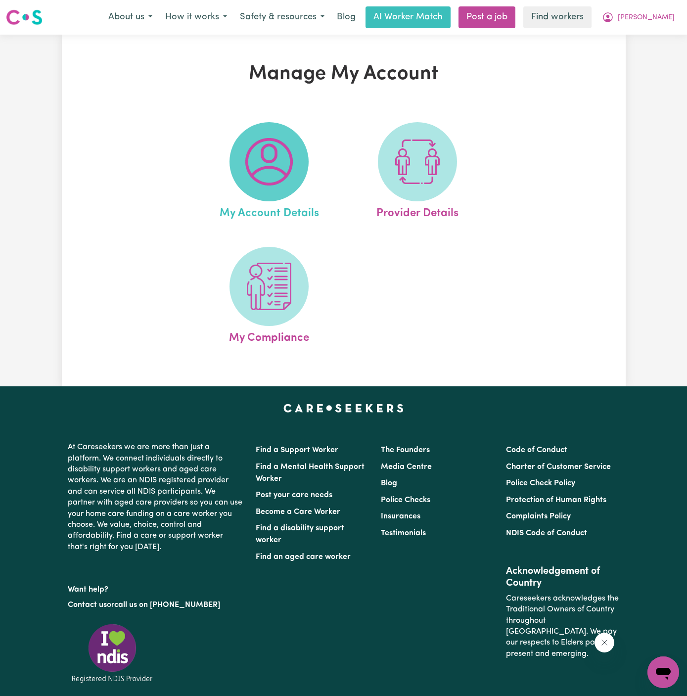
click at [307, 166] on span at bounding box center [269, 161] width 79 height 79
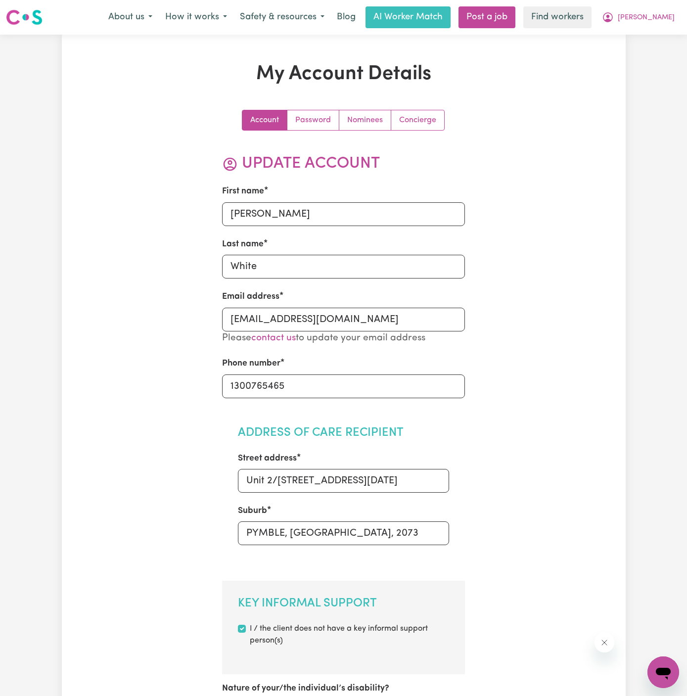
click at [425, 110] on div "Account Password Nominees Concierge" at bounding box center [343, 120] width 203 height 21
click at [431, 127] on link "Concierge" at bounding box center [417, 120] width 53 height 20
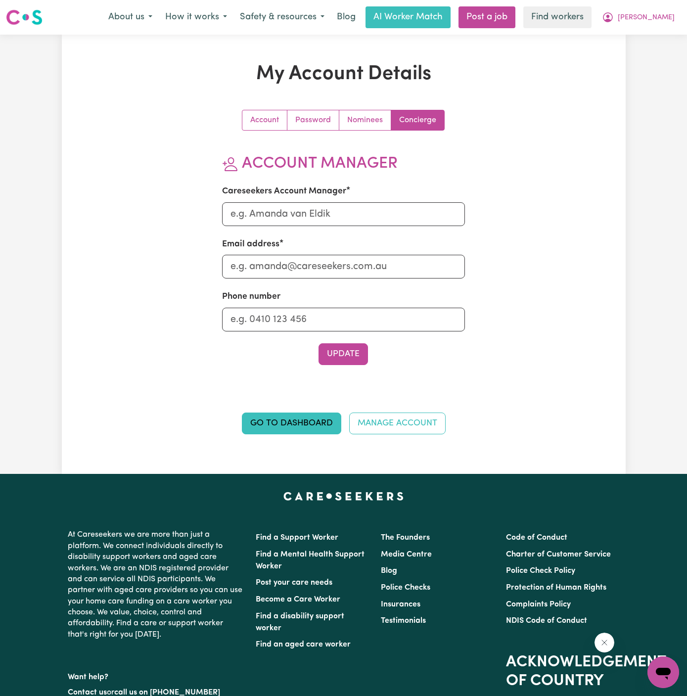
click at [367, 201] on div "Careseekers Account Manager" at bounding box center [343, 205] width 243 height 41
click at [368, 229] on section "Account Manager Careseekers Account Manager Email address Phone number Update" at bounding box center [343, 259] width 243 height 211
click at [372, 221] on input "Careseekers Account Manager" at bounding box center [343, 214] width 243 height 24
type input "[PERSON_NAME]"
click at [335, 271] on input "Email address" at bounding box center [343, 267] width 243 height 24
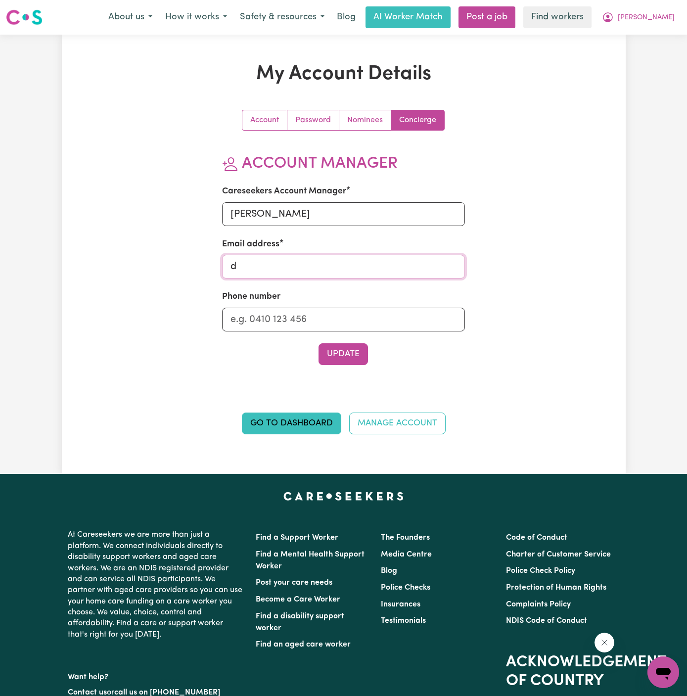
type input "[PERSON_NAME][EMAIL_ADDRESS][DOMAIN_NAME]"
click at [354, 318] on input "Phone number" at bounding box center [343, 320] width 243 height 24
type input "1300765465"
click at [352, 357] on button "Update" at bounding box center [343, 354] width 49 height 22
click at [671, 14] on button "[PERSON_NAME]" at bounding box center [639, 17] width 86 height 21
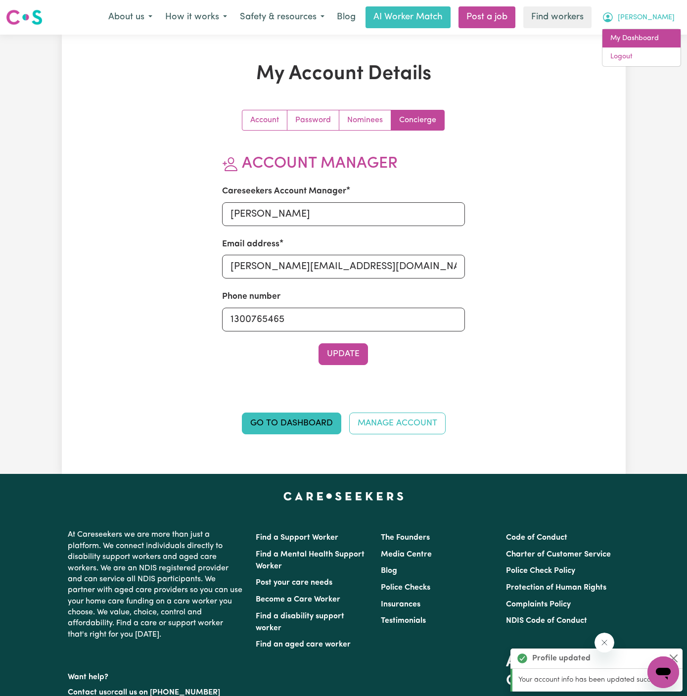
click at [654, 42] on link "My Dashboard" at bounding box center [642, 38] width 78 height 19
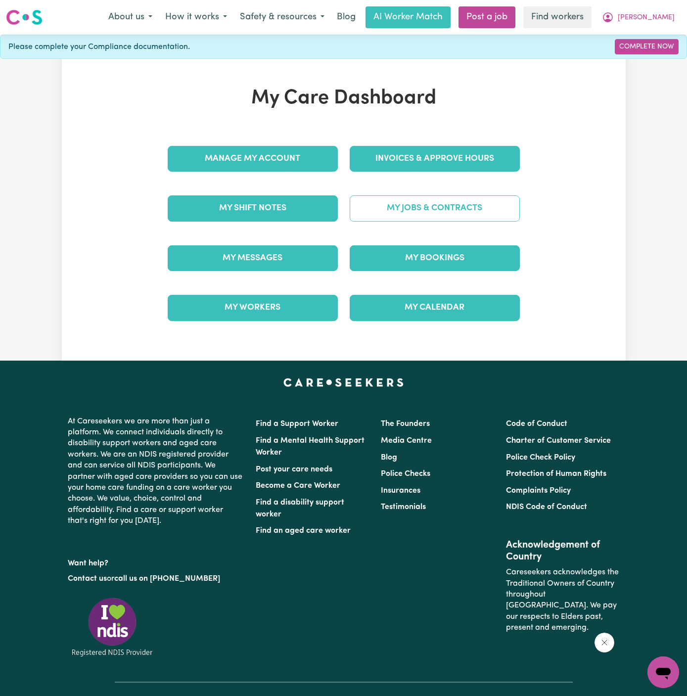
click at [460, 213] on link "My Jobs & Contracts" at bounding box center [435, 208] width 170 height 26
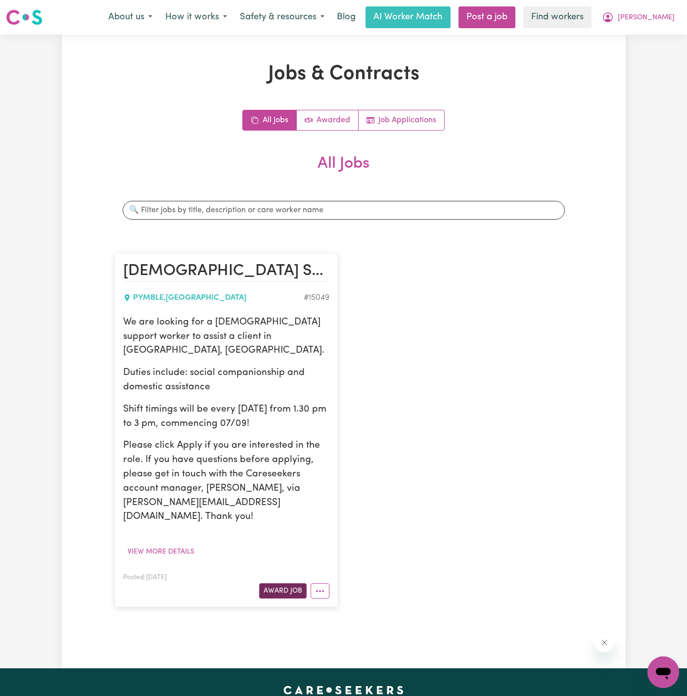
click at [288, 583] on button "Award Job" at bounding box center [282, 590] width 47 height 15
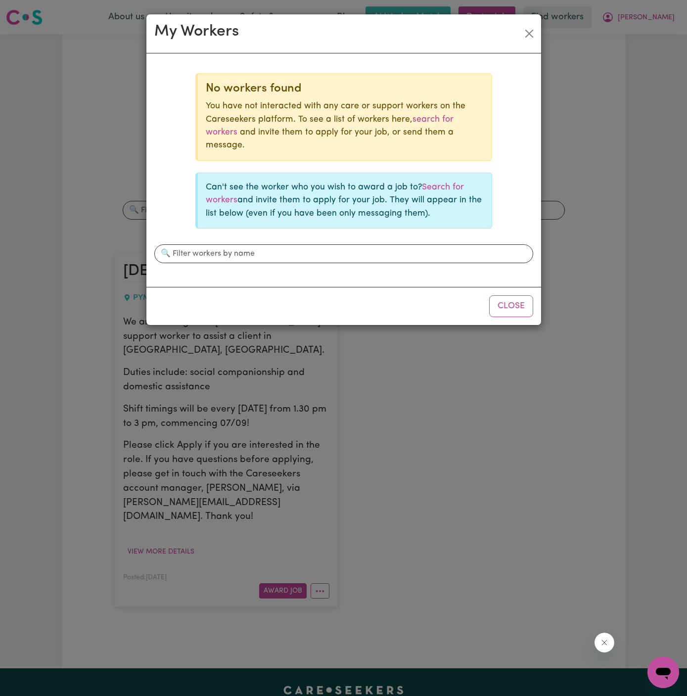
drag, startPoint x: 496, startPoint y: 295, endPoint x: 456, endPoint y: 285, distance: 41.2
click at [456, 285] on div "My Workers No workers found You have not interacted with any care or support wo…" at bounding box center [344, 170] width 396 height 312
click at [444, 187] on link "Search for workers" at bounding box center [335, 193] width 258 height 21
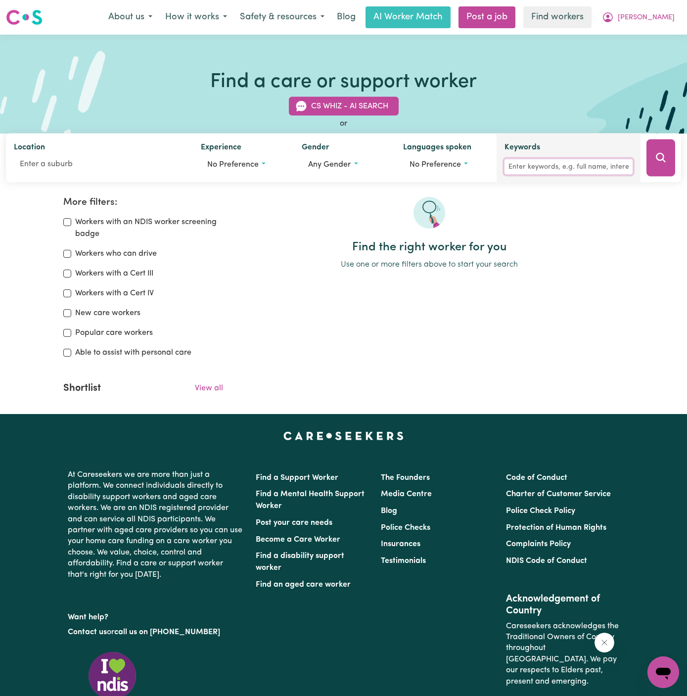
click at [556, 161] on input "Keywords" at bounding box center [569, 166] width 128 height 15
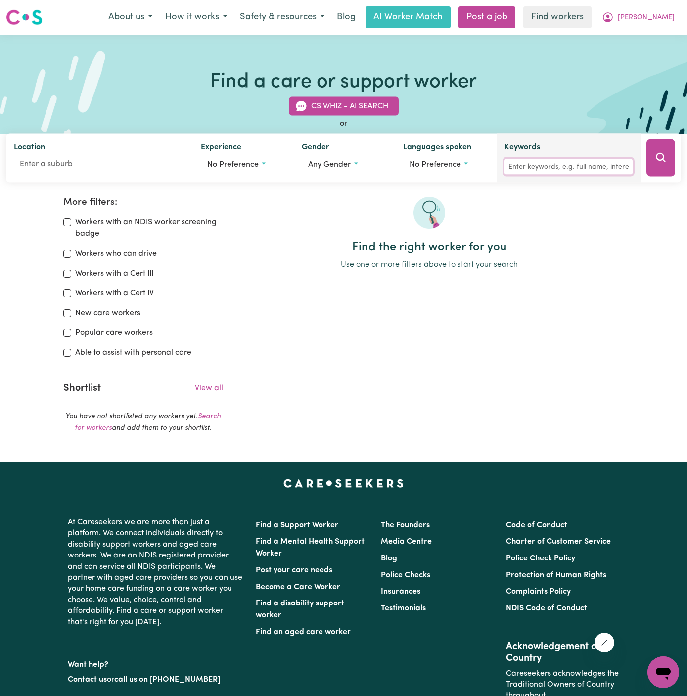
type input "k"
click at [507, 166] on input "ena" at bounding box center [569, 166] width 128 height 15
type input "[PERSON_NAME]"
click at [657, 161] on icon "Search" at bounding box center [661, 158] width 12 height 12
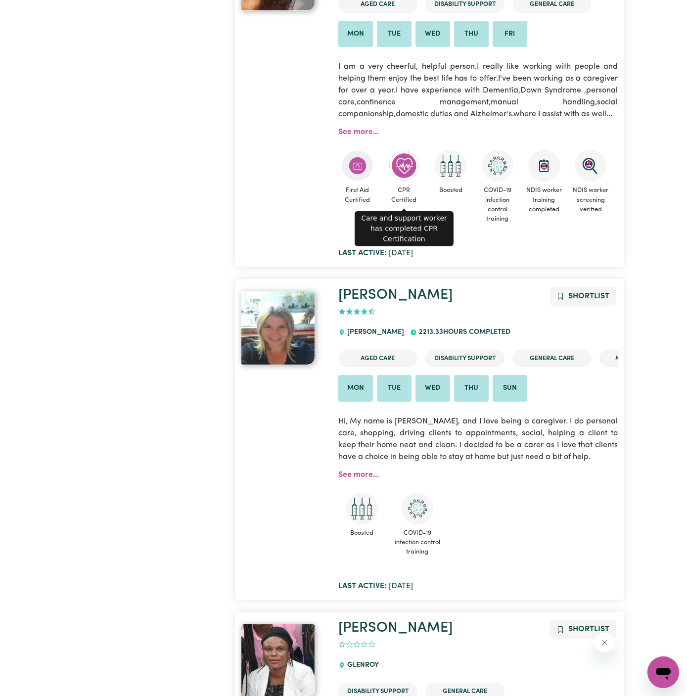
scroll to position [646, 0]
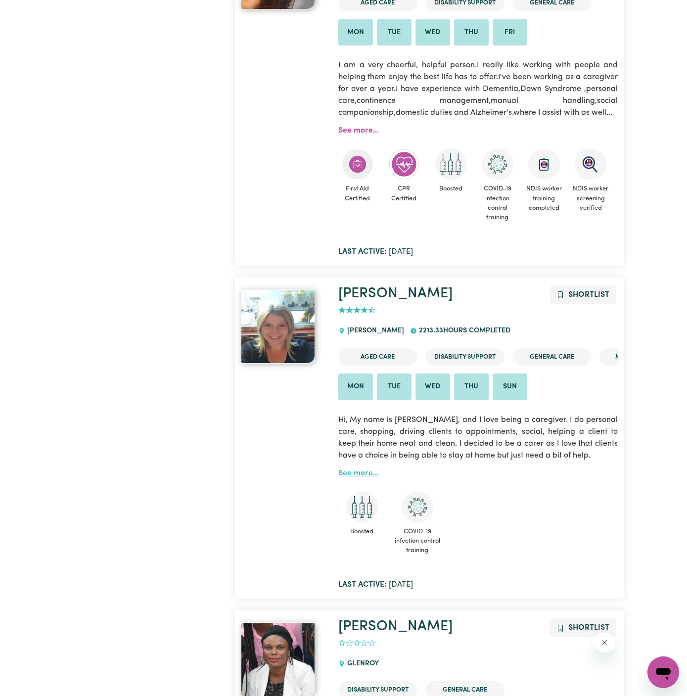
click at [362, 471] on link "See more..." at bounding box center [358, 474] width 41 height 8
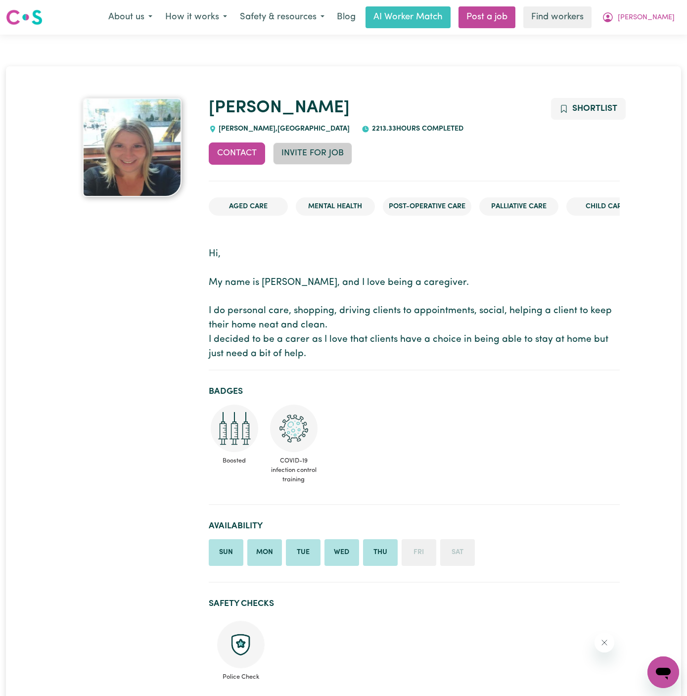
click at [322, 151] on button "Invite for Job" at bounding box center [312, 153] width 79 height 22
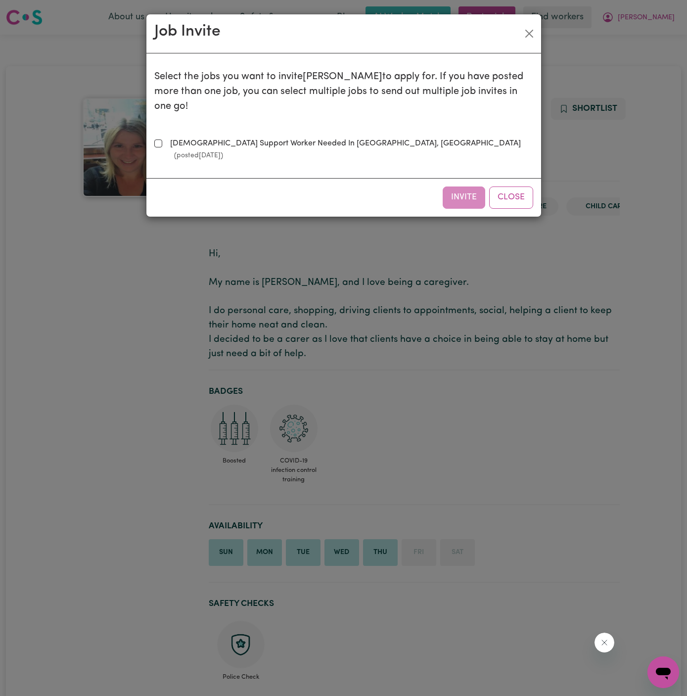
click at [301, 138] on label "[DEMOGRAPHIC_DATA] Support Worker Needed In Pymble, [GEOGRAPHIC_DATA] (posted […" at bounding box center [349, 150] width 367 height 24
click at [162, 140] on input "[DEMOGRAPHIC_DATA] Support Worker Needed In Pymble, [GEOGRAPHIC_DATA] (posted […" at bounding box center [158, 144] width 8 height 8
checkbox input "true"
click at [464, 187] on button "Invite" at bounding box center [464, 198] width 43 height 22
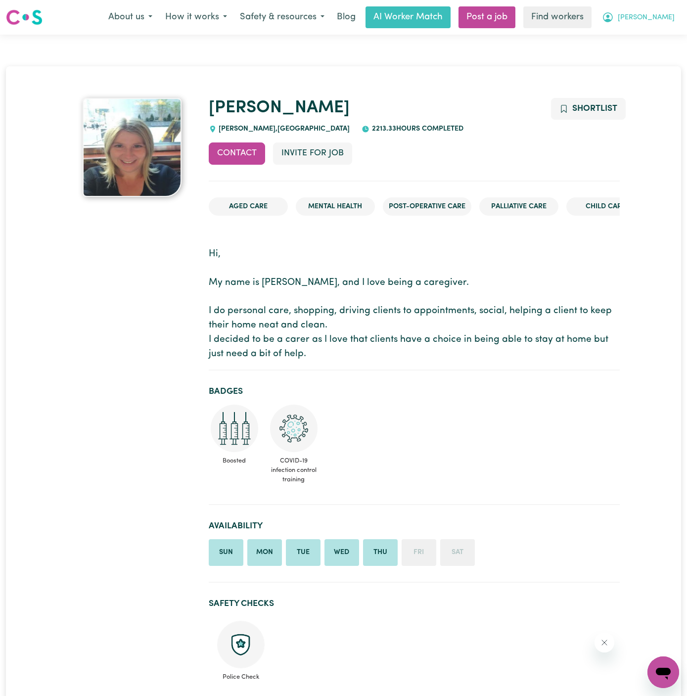
click at [669, 16] on span "[PERSON_NAME]" at bounding box center [646, 17] width 57 height 11
click at [662, 35] on link "My Dashboard" at bounding box center [642, 38] width 78 height 19
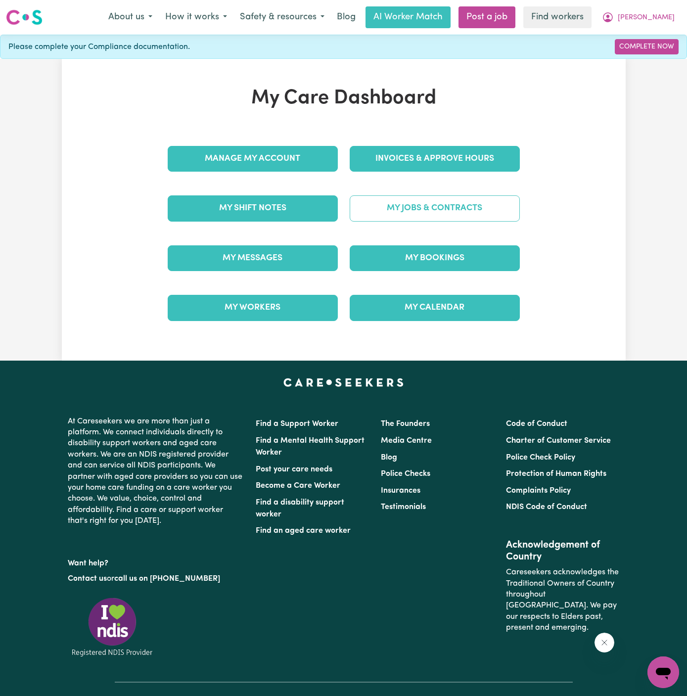
click at [439, 204] on link "My Jobs & Contracts" at bounding box center [435, 208] width 170 height 26
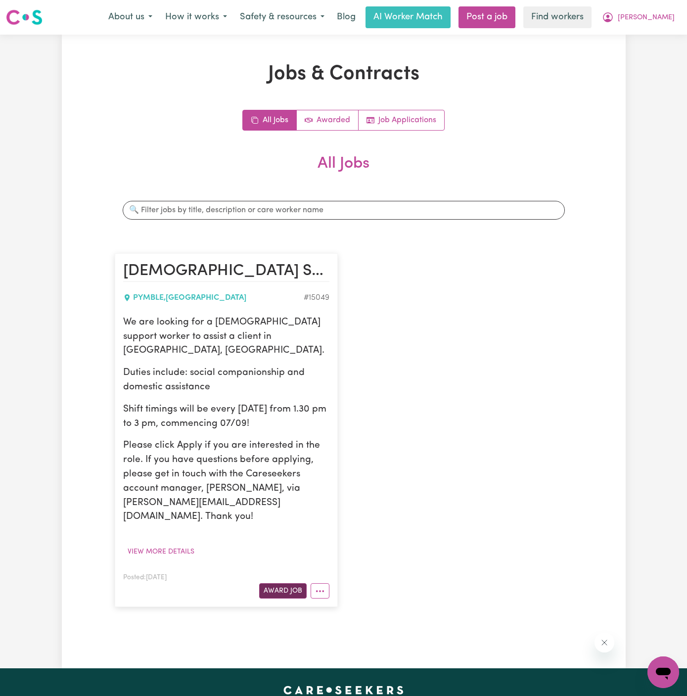
click at [290, 583] on button "Award Job" at bounding box center [282, 590] width 47 height 15
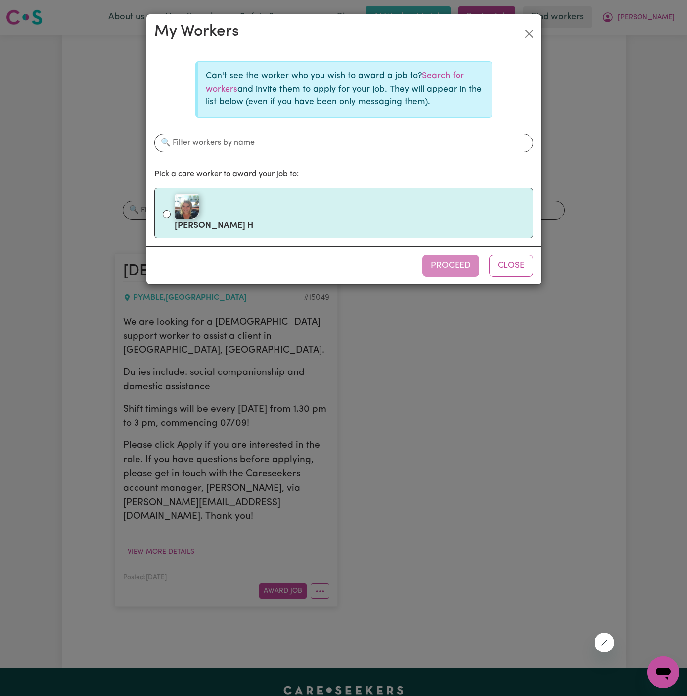
click at [288, 211] on div at bounding box center [350, 206] width 350 height 25
click at [171, 211] on input "[PERSON_NAME]" at bounding box center [167, 214] width 8 height 8
radio input "true"
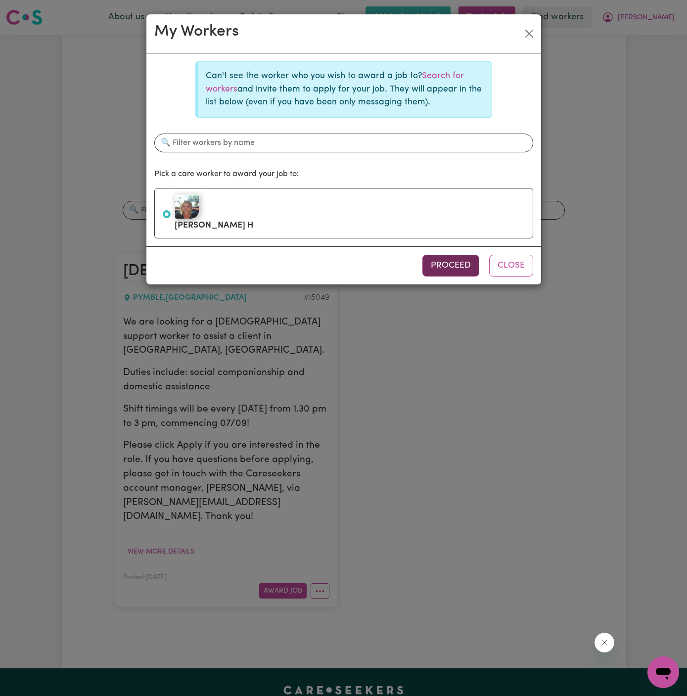
click at [452, 258] on button "Proceed" at bounding box center [451, 266] width 57 height 22
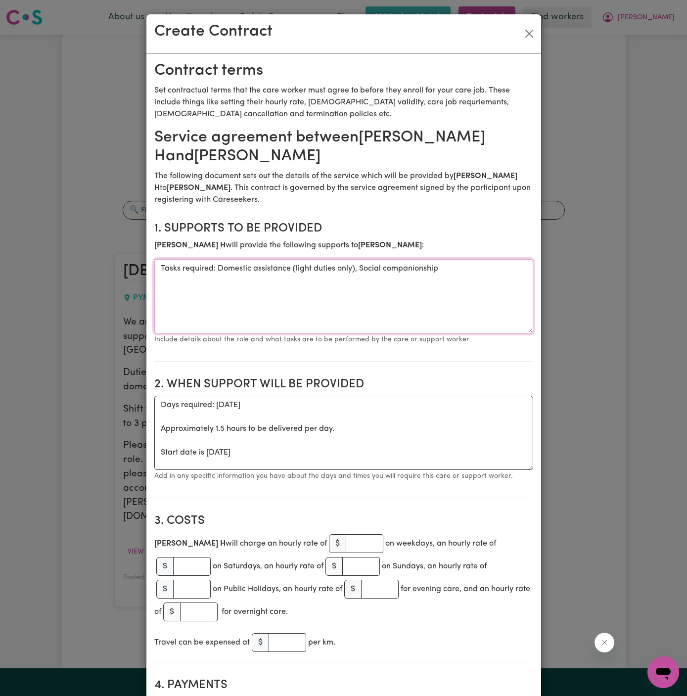
drag, startPoint x: 218, startPoint y: 267, endPoint x: 155, endPoint y: 268, distance: 62.8
click at [155, 268] on textarea "Tasks required: Domestic assistance (light duties only), Social companionship" at bounding box center [343, 296] width 379 height 74
type textarea "Domestic assistance (light duties only), Social companionship"
drag, startPoint x: 160, startPoint y: 456, endPoint x: 145, endPoint y: 407, distance: 51.8
click at [145, 407] on div "Create Contract Contract terms Set contractual terms that the care worker must …" at bounding box center [343, 348] width 687 height 696
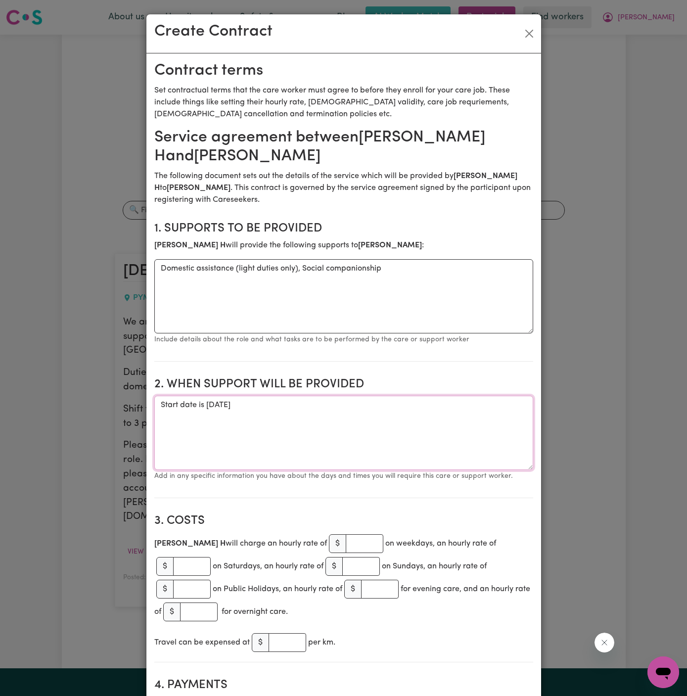
click at [327, 404] on textarea "Start date is [DATE]" at bounding box center [343, 433] width 379 height 74
type textarea "Start date is [DATE] from 130 pm to 3 pm (1.5 hours)"
click at [346, 542] on input "number" at bounding box center [365, 543] width 38 height 19
type input "50"
click at [211, 557] on input "number" at bounding box center [192, 566] width 38 height 19
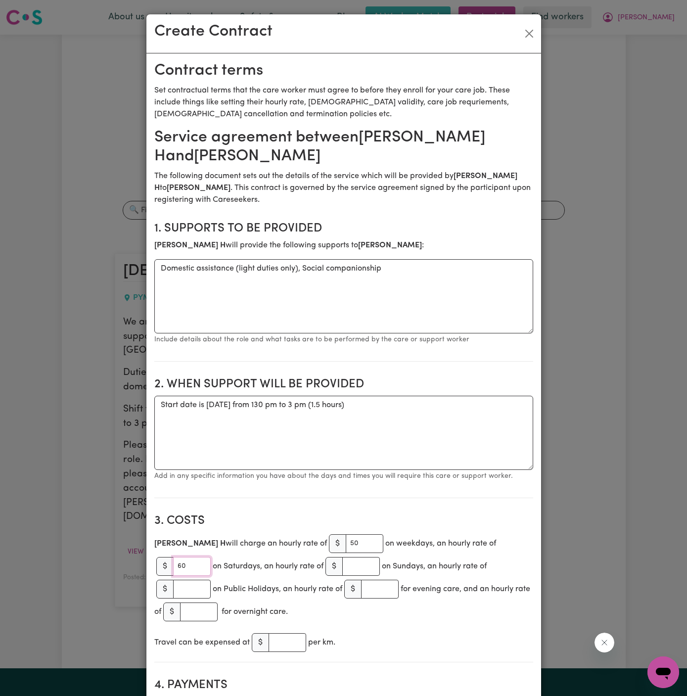
type input "60"
click at [342, 568] on input "number" at bounding box center [361, 566] width 38 height 19
type input "80"
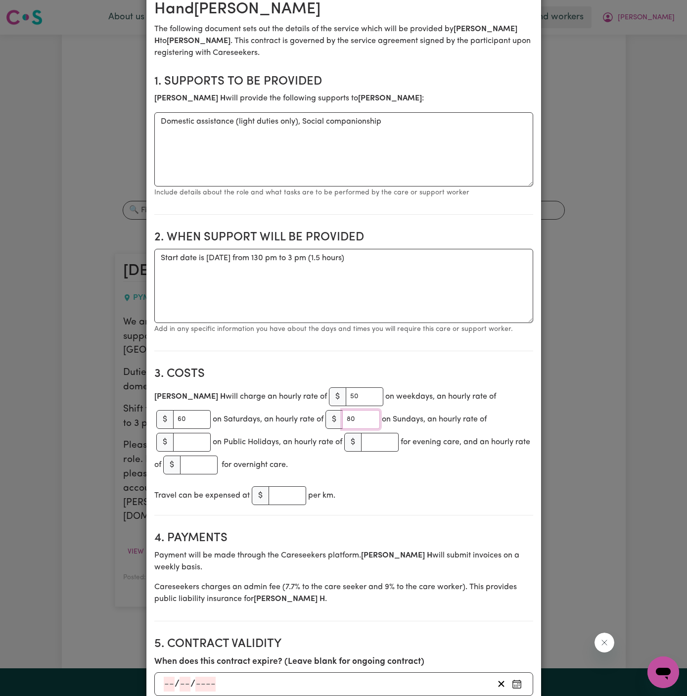
scroll to position [196, 0]
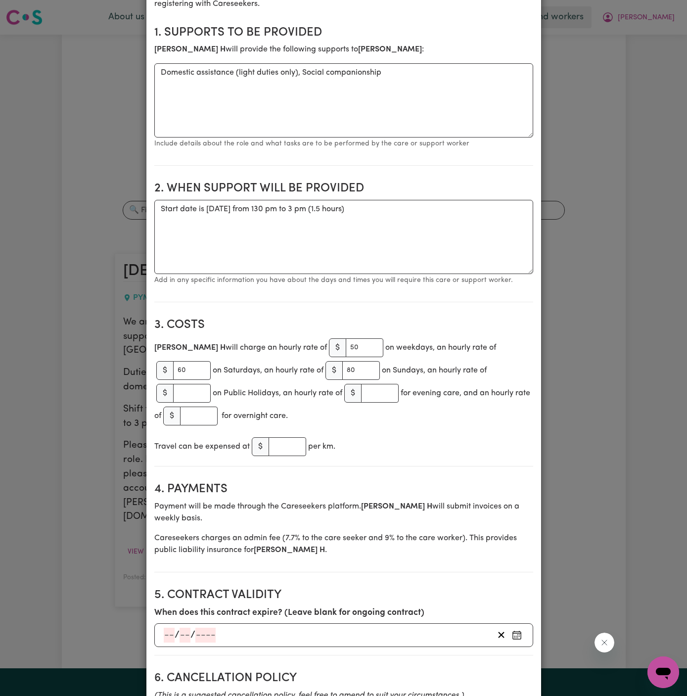
click at [416, 435] on div "Travel can be expensed at $ per km." at bounding box center [343, 446] width 379 height 23
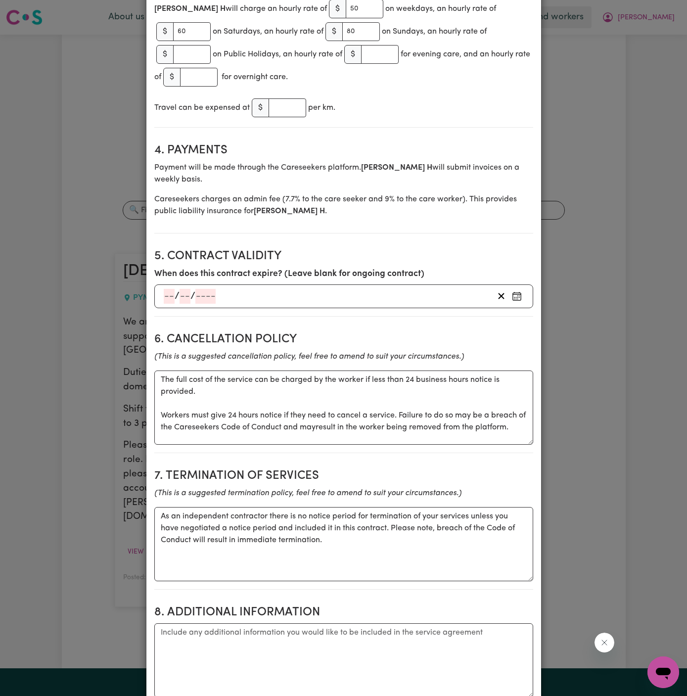
scroll to position [616, 0]
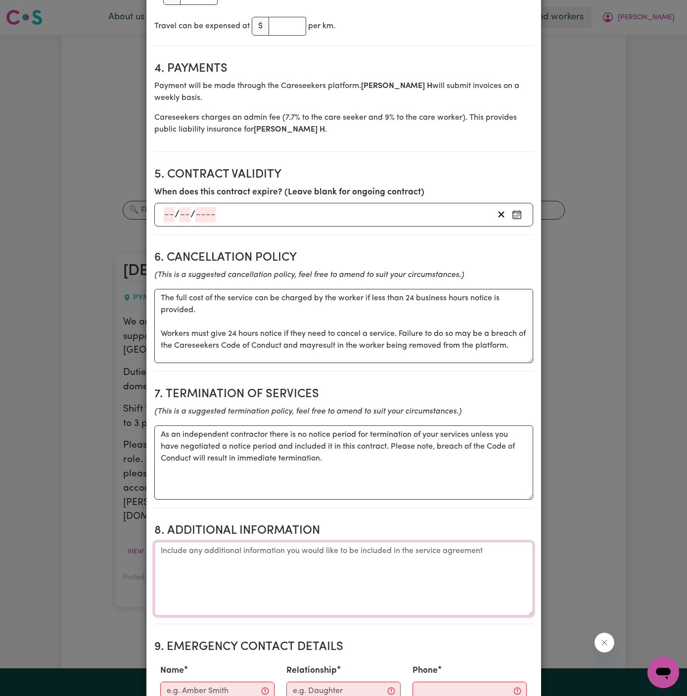
click at [289, 542] on textarea "Additional information" at bounding box center [343, 579] width 379 height 74
paste textarea "Client Address: [STREET_ADDRESS][DATE]"
type textarea "Client Address: [STREET_ADDRESS][DATE]"
click at [210, 682] on input "Name" at bounding box center [217, 691] width 114 height 19
type input "KNC"
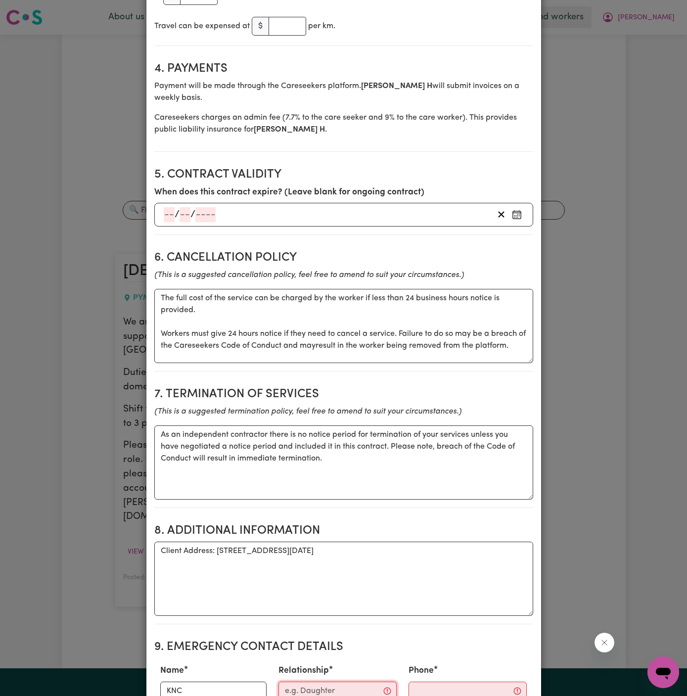
click at [300, 682] on input "Relationship" at bounding box center [338, 691] width 118 height 19
type input "Case Manager"
click at [418, 682] on input "Phone" at bounding box center [460, 691] width 120 height 19
paste input "299884966"
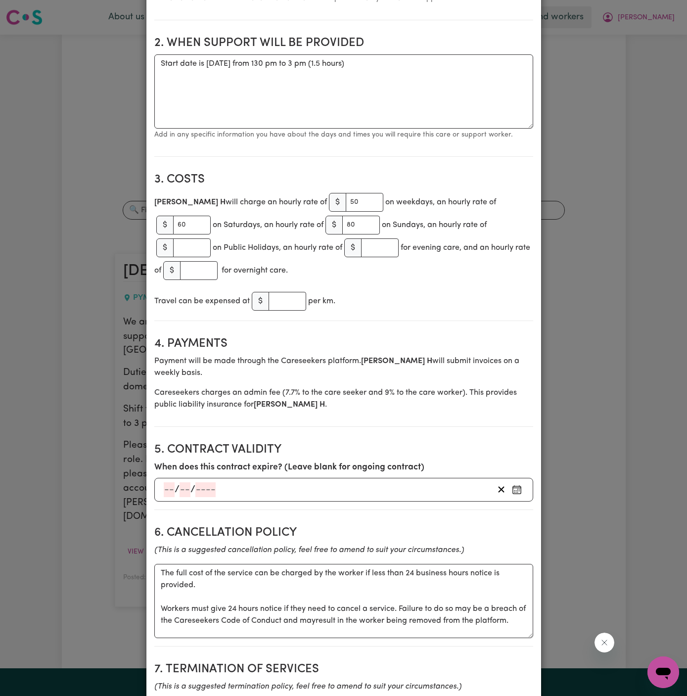
type input "299884966"
click at [395, 263] on div "[PERSON_NAME] will charge an hourly rate of $ 50 on weekdays, an hourly rate of…" at bounding box center [343, 236] width 379 height 91
click at [346, 198] on input "50" at bounding box center [365, 202] width 38 height 19
type input "5"
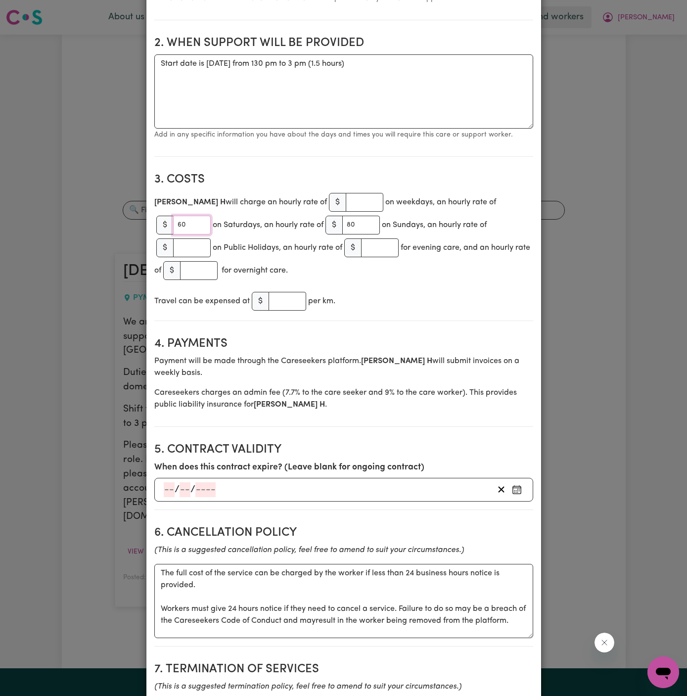
click at [211, 216] on input "60" at bounding box center [192, 225] width 38 height 19
type input "6"
click at [368, 138] on p "Add in any specific information you have about the days and times you will requ…" at bounding box center [343, 135] width 379 height 12
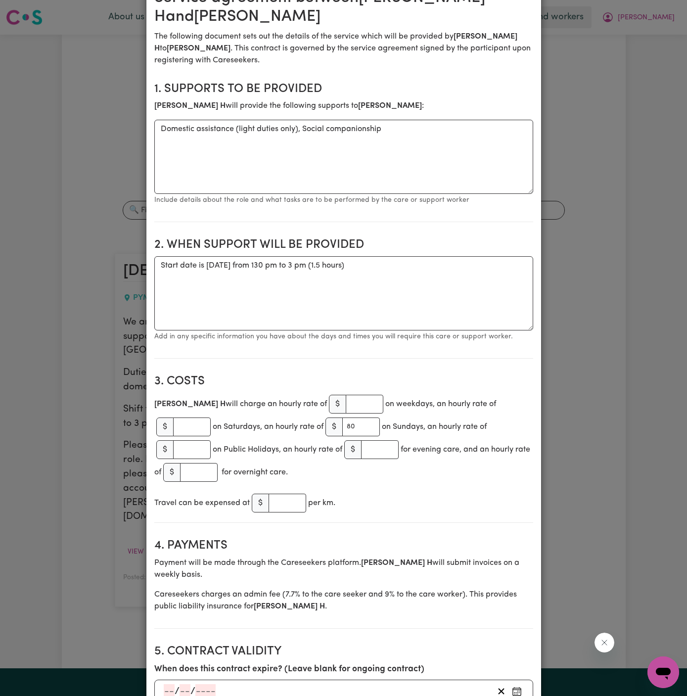
scroll to position [134, 0]
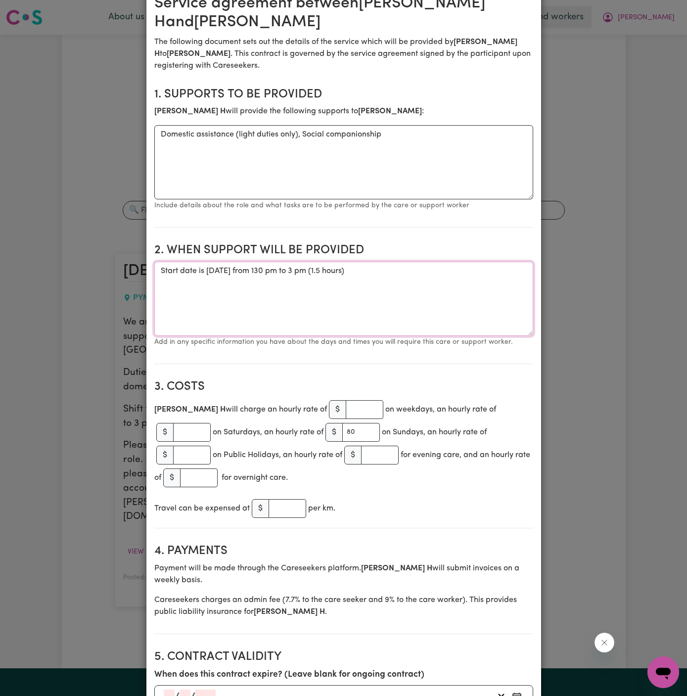
click at [457, 279] on textarea "Start date is [DATE] from 130 pm to 3 pm (1.5 hours)" at bounding box center [343, 299] width 379 height 74
click at [333, 270] on textarea "Start date is [DATE] from 130 pm to 3 pm (1.5 hours) Weekly [DATE]" at bounding box center [343, 299] width 379 height 74
drag, startPoint x: 301, startPoint y: 272, endPoint x: 463, endPoint y: 272, distance: 161.3
click at [463, 272] on textarea "Start date is [DATE] from 130 pm to 3 pm (1.5 hours) Weekly [DATE]" at bounding box center [343, 299] width 379 height 74
click at [425, 284] on textarea "Start date is [DATE] from 130 pm to 3 pm (1.5 hours) Weekly [DATE]" at bounding box center [343, 299] width 379 height 74
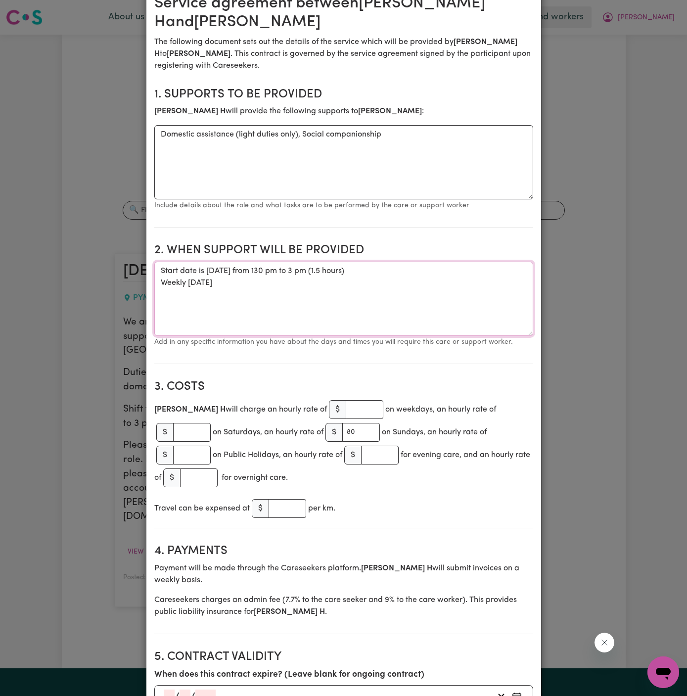
paste textarea "from 130 pm to 3 pm (1.5 hours)"
click at [445, 305] on textarea "Start date is [DATE] from 130 pm to 3 pm (1.5 hours) Weekly [DATE] from 130 pm …" at bounding box center [343, 299] width 379 height 74
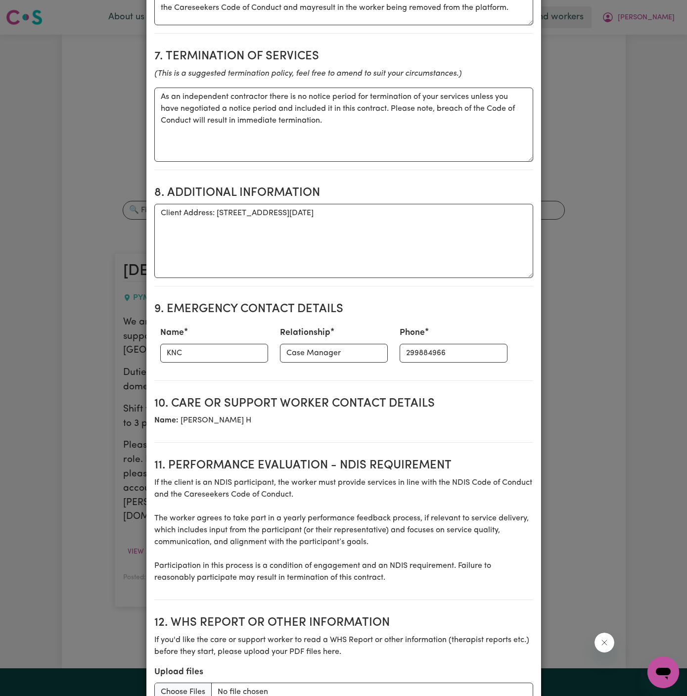
scroll to position [1027, 0]
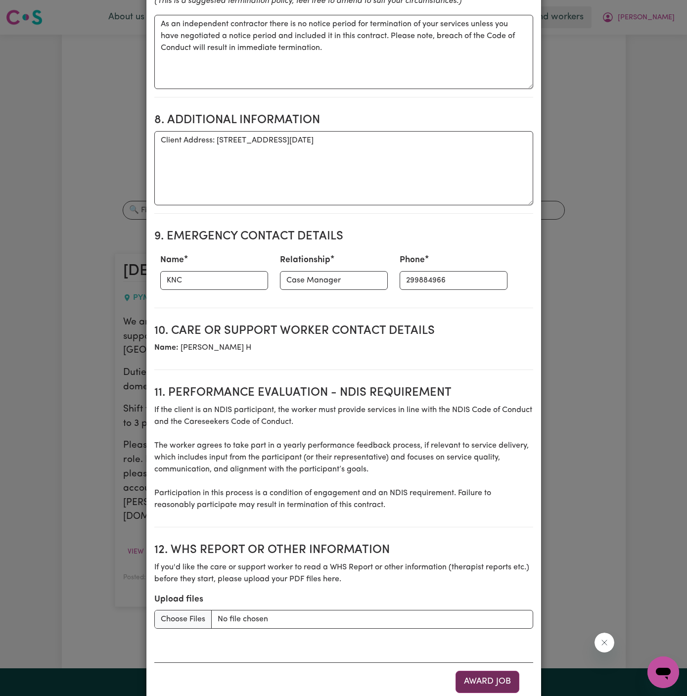
type textarea "Start date is [DATE] from 130 pm to 3 pm (1.5 hours) Weekly [DATE] from 130 pm …"
click at [481, 671] on button "Award Job" at bounding box center [488, 682] width 64 height 22
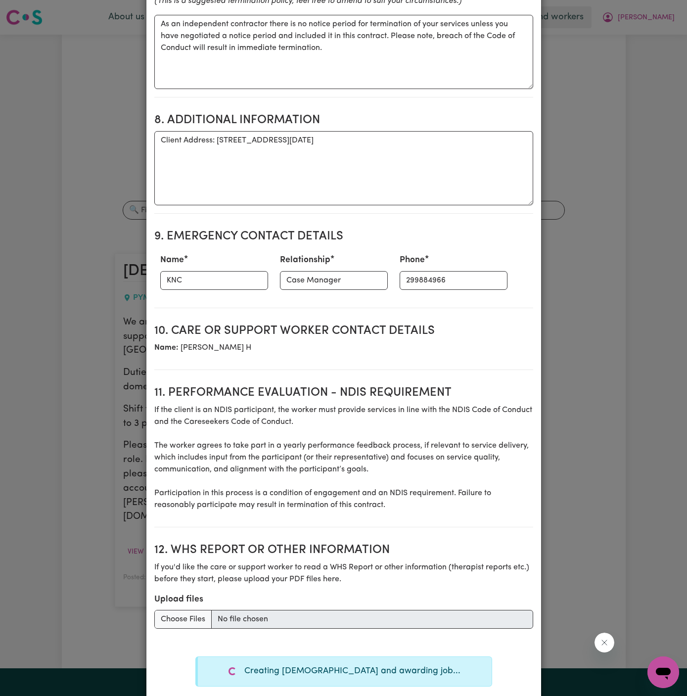
type textarea "Tasks required: Domestic assistance (light duties only), Social companionship"
type textarea "Days required: [DATE] Approximately 1.5 hours to be delivered per day. Start da…"
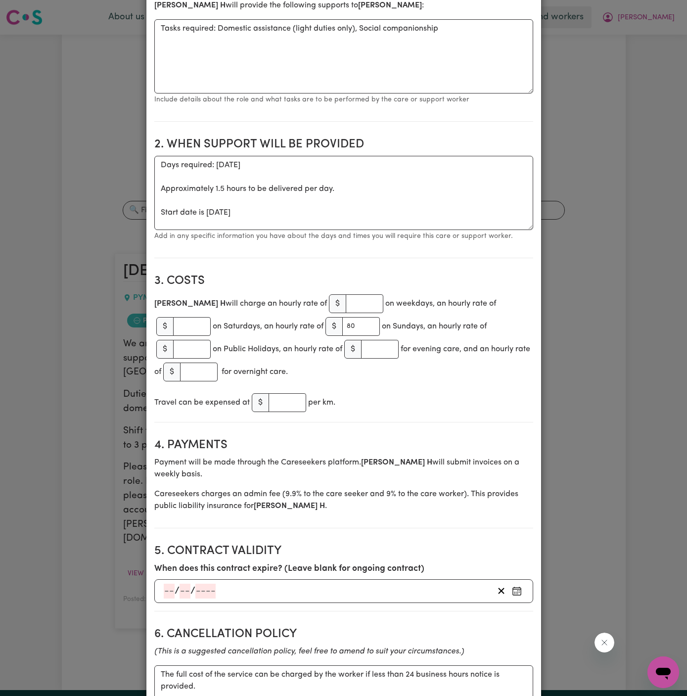
scroll to position [1, 0]
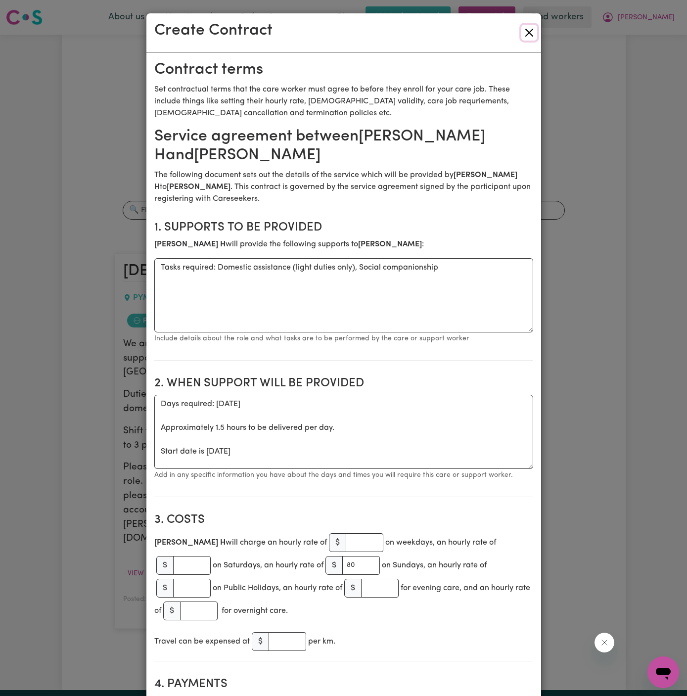
click at [530, 33] on button "Close" at bounding box center [529, 33] width 16 height 16
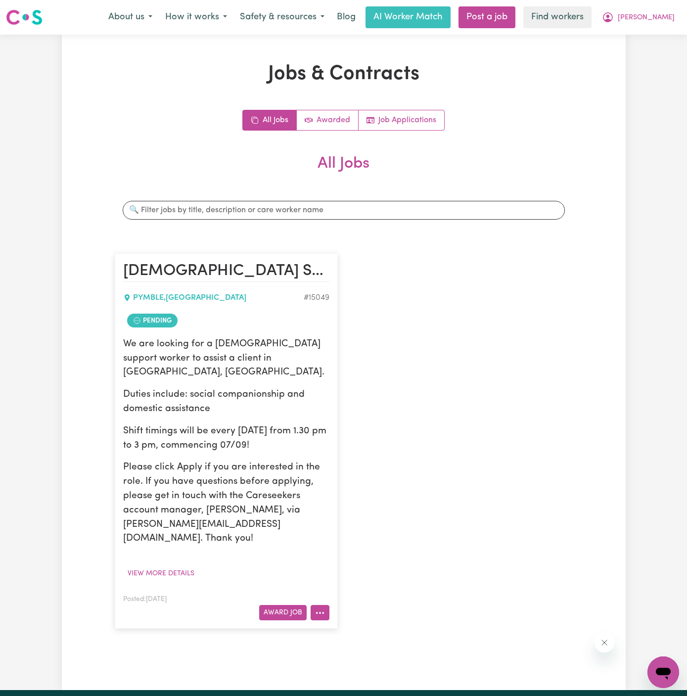
click at [318, 608] on icon "More options" at bounding box center [320, 613] width 10 height 10
click at [362, 521] on link "Hide Job" at bounding box center [359, 531] width 96 height 20
click at [322, 608] on icon "More options" at bounding box center [320, 613] width 10 height 10
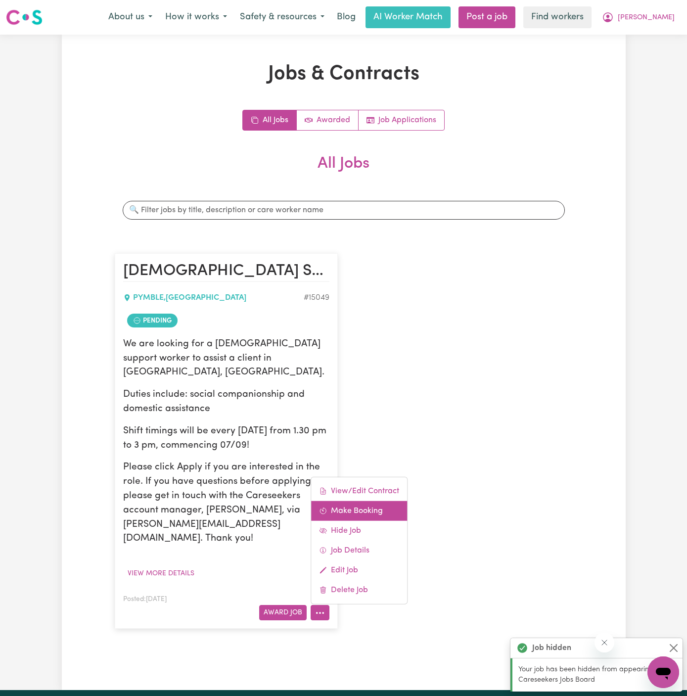
click at [363, 501] on link "Make Booking" at bounding box center [359, 511] width 96 height 20
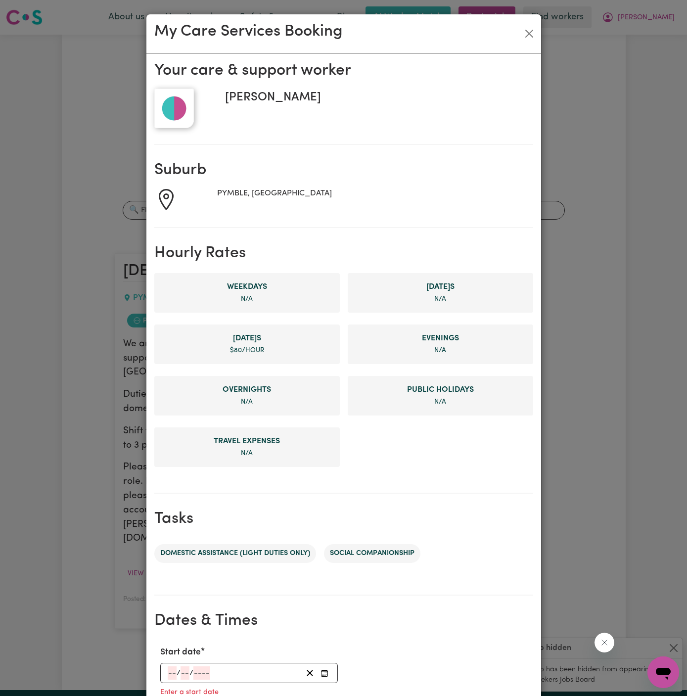
scroll to position [227, 0]
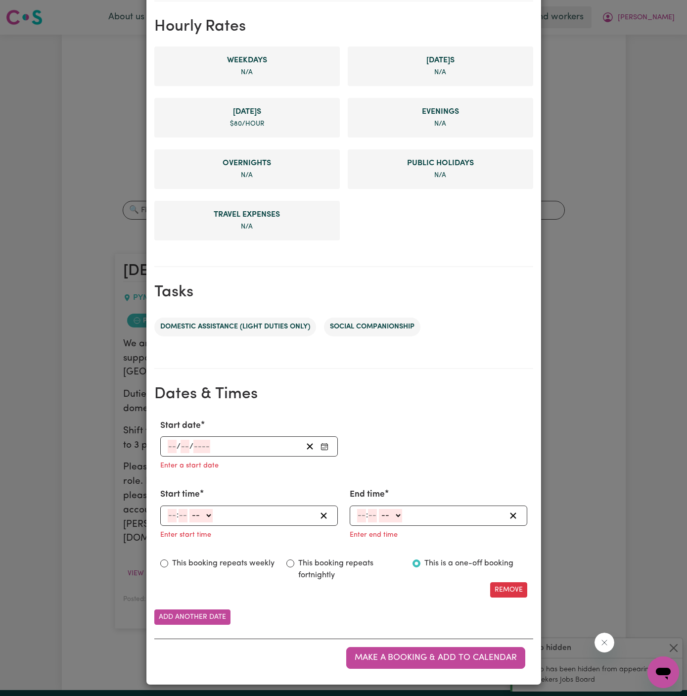
click at [168, 446] on input "number" at bounding box center [172, 446] width 9 height 13
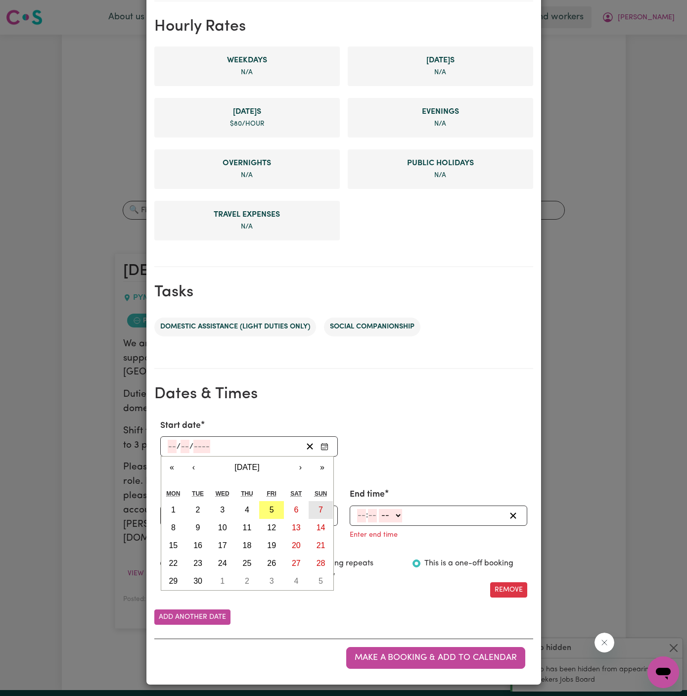
click at [319, 511] on abbr "7" at bounding box center [321, 510] width 4 height 8
type input "[DATE]"
type input "7"
type input "9"
type input "2025"
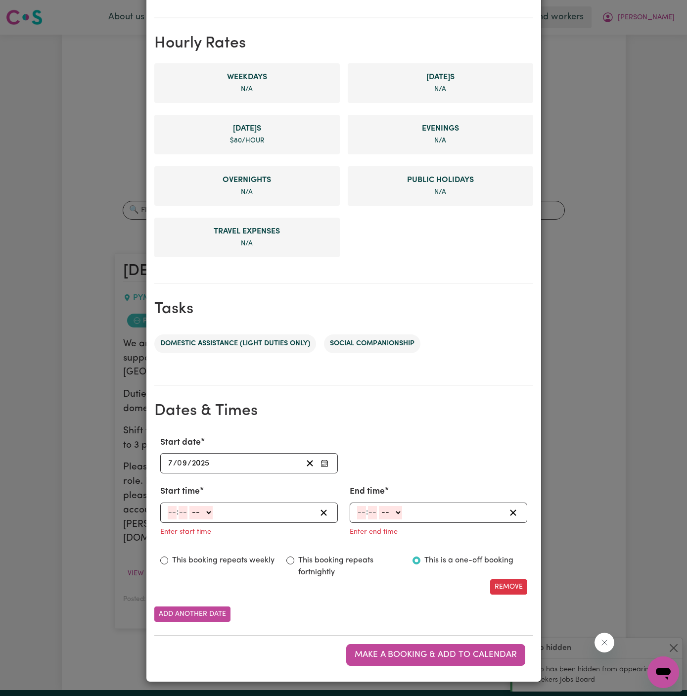
scroll to position [207, 0]
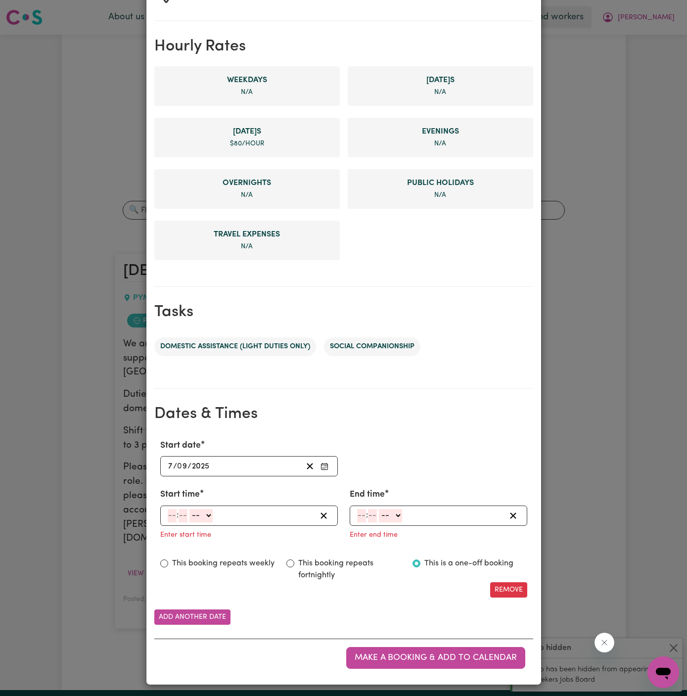
click at [172, 512] on input "number" at bounding box center [172, 515] width 9 height 13
type input "1"
click at [176, 513] on input "number" at bounding box center [179, 515] width 9 height 13
type input "30"
click at [202, 517] on select "-- AM PM" at bounding box center [198, 515] width 23 height 13
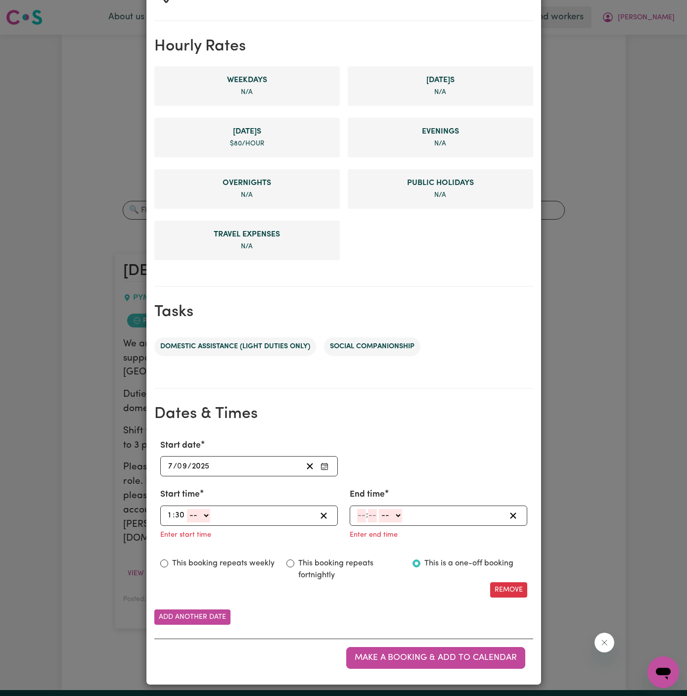
select select "pm"
click at [187, 509] on select "-- AM PM" at bounding box center [198, 515] width 23 height 13
type input "13:30"
click at [359, 513] on input "number" at bounding box center [361, 515] width 9 height 13
click at [359, 513] on input "3" at bounding box center [359, 515] width 5 height 13
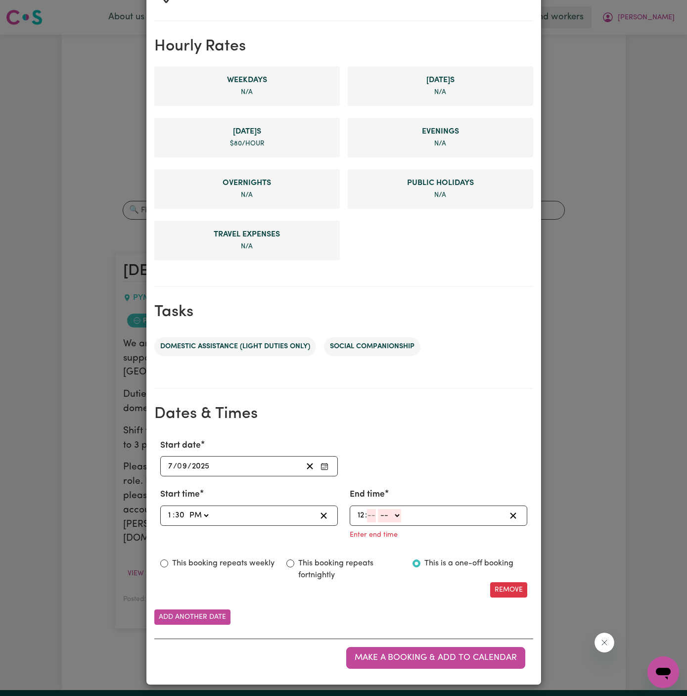
type input "12"
type input "0"
click at [355, 511] on div "12 : 0 0 -- AM PM" at bounding box center [439, 516] width 178 height 20
click at [363, 512] on input "12" at bounding box center [361, 515] width 8 height 13
type input "3"
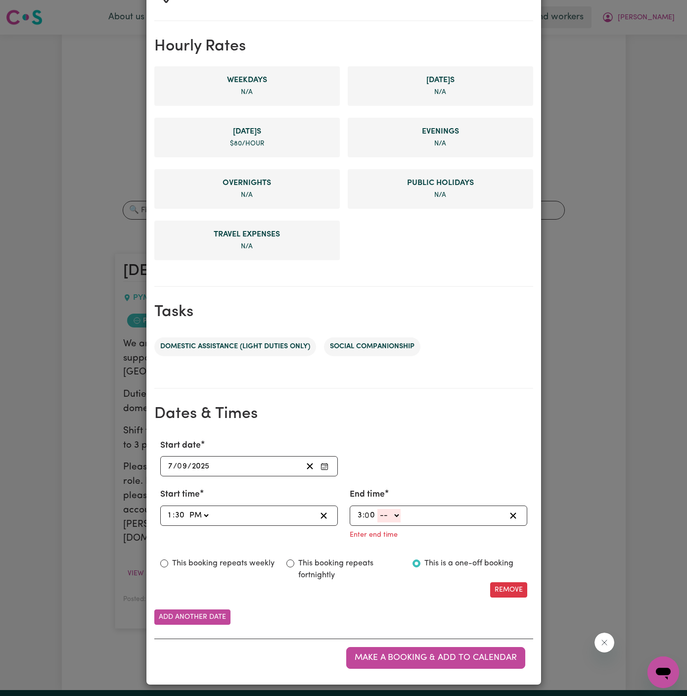
click at [397, 512] on select "-- AM PM" at bounding box center [388, 515] width 23 height 13
select select "pm"
click at [377, 522] on select "-- AM PM" at bounding box center [388, 515] width 23 height 13
type input "15:00"
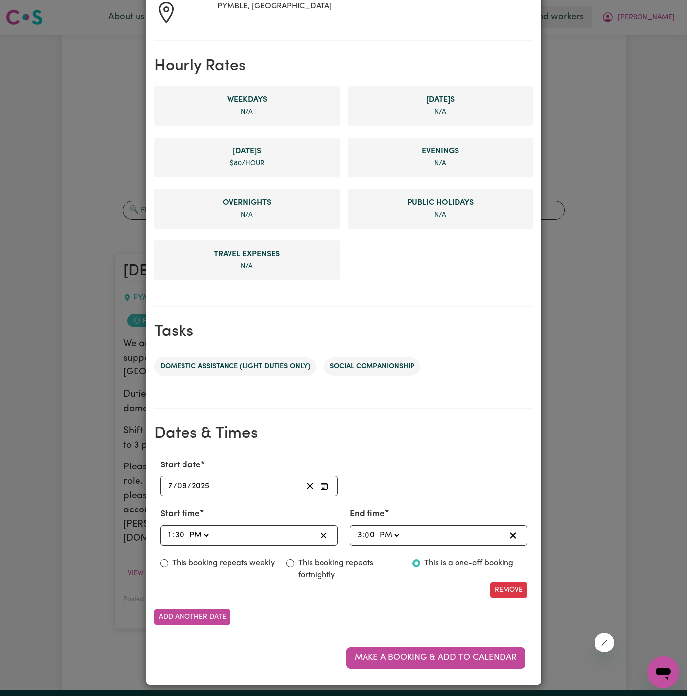
click at [238, 562] on label "This booking repeats weekly" at bounding box center [223, 564] width 102 height 12
click at [168, 562] on input "This booking repeats weekly" at bounding box center [164, 564] width 8 height 8
radio input "true"
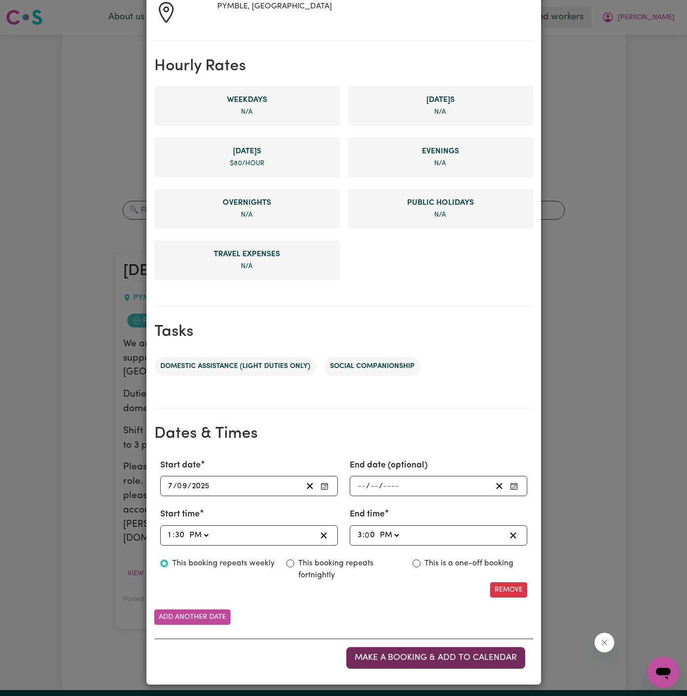
click at [431, 654] on span "Make a booking & add to calendar" at bounding box center [436, 658] width 162 height 8
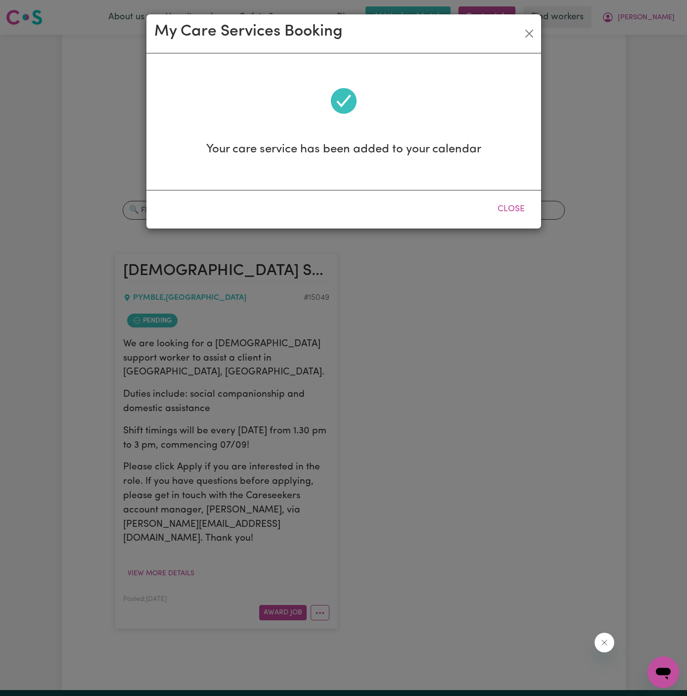
scroll to position [0, 0]
click at [505, 210] on button "Close" at bounding box center [511, 209] width 44 height 22
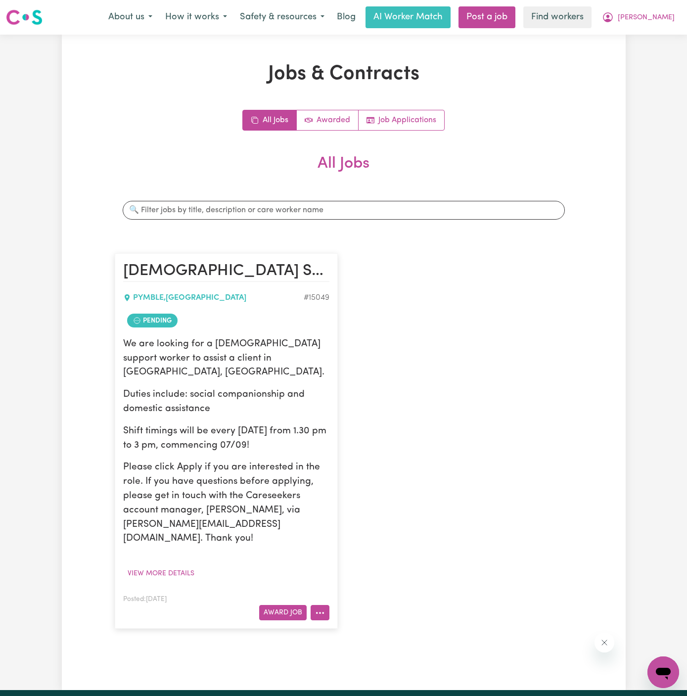
click at [324, 605] on button "More options" at bounding box center [320, 612] width 19 height 15
click at [346, 521] on link "Hide Job" at bounding box center [359, 531] width 96 height 20
click at [327, 605] on button "More options" at bounding box center [320, 612] width 19 height 15
click at [368, 481] on link "View/Edit Contract" at bounding box center [359, 491] width 96 height 20
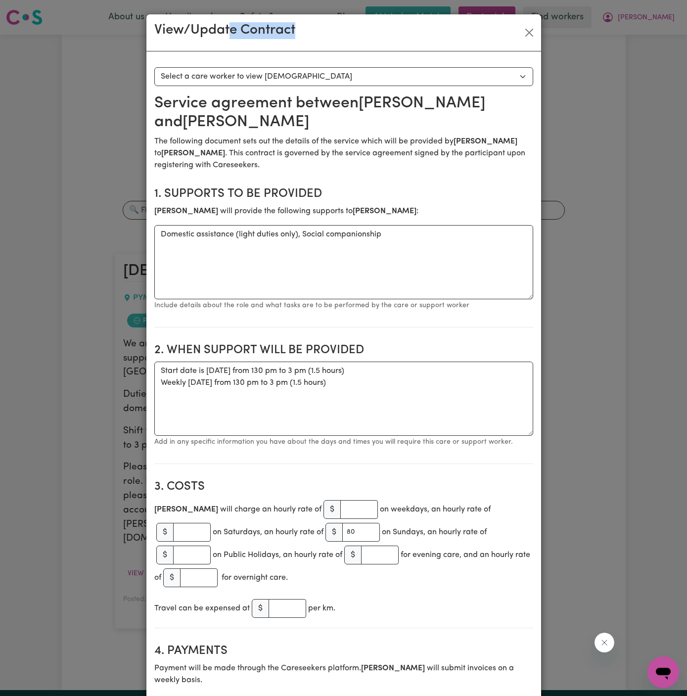
click at [195, 25] on div "View/Update Contract" at bounding box center [343, 32] width 395 height 37
click at [349, 382] on textarea "Start date is [DATE] from 130 pm to 3 pm (1.5 hours) Weekly [DATE] from 130 pm …" at bounding box center [343, 399] width 379 height 74
drag, startPoint x: 351, startPoint y: 369, endPoint x: 149, endPoint y: 352, distance: 202.1
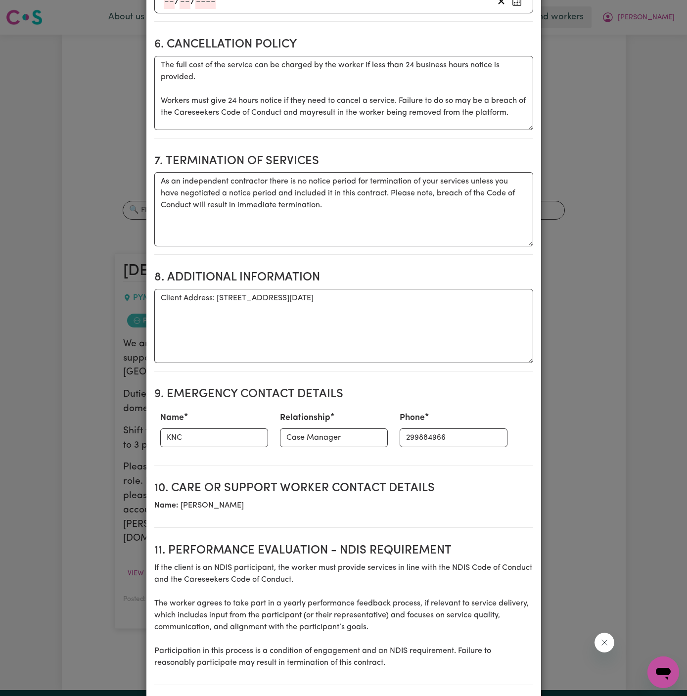
scroll to position [982, 0]
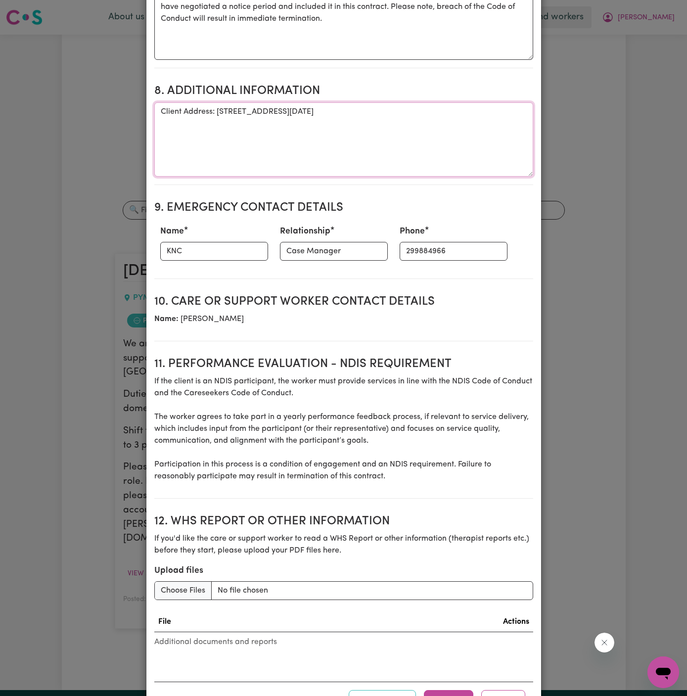
drag, startPoint x: 218, startPoint y: 68, endPoint x: 424, endPoint y: 71, distance: 206.8
click at [424, 102] on textarea "Client Address: [STREET_ADDRESS][DATE]" at bounding box center [343, 139] width 379 height 74
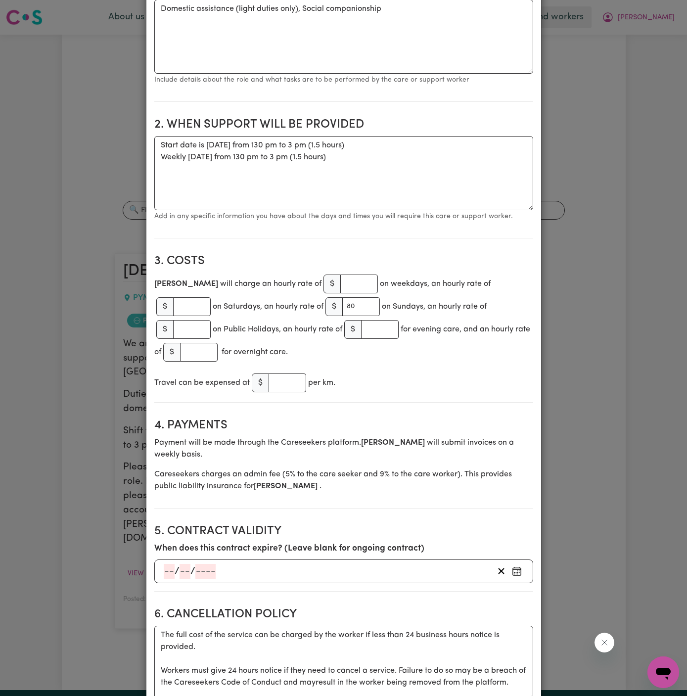
scroll to position [0, 0]
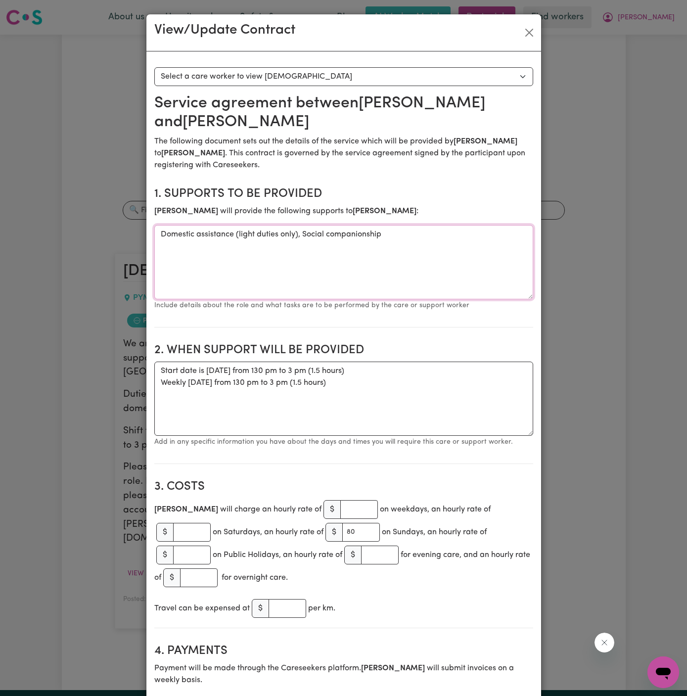
click at [215, 225] on textarea "Domestic assistance (light duties only), Social companionship" at bounding box center [343, 262] width 379 height 74
click at [528, 32] on button "Close" at bounding box center [529, 33] width 16 height 16
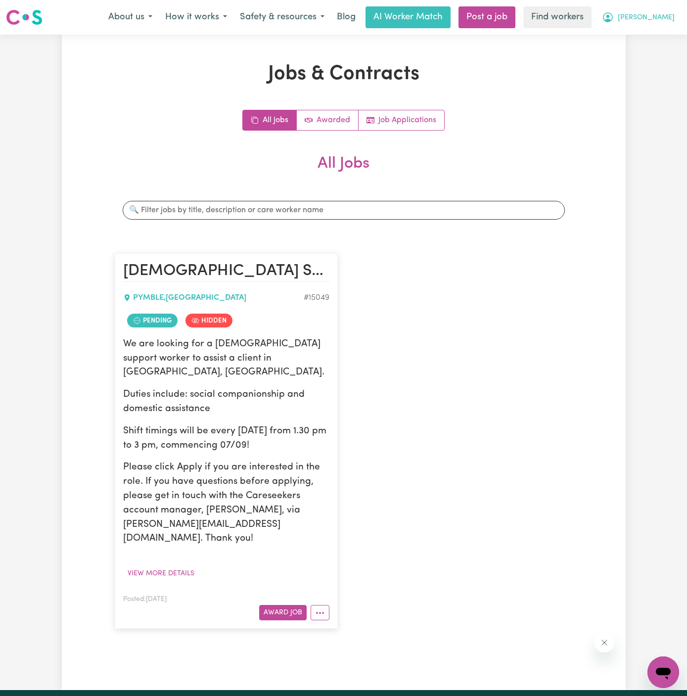
click at [664, 21] on span "[PERSON_NAME]" at bounding box center [646, 17] width 57 height 11
click at [662, 33] on link "My Dashboard" at bounding box center [642, 38] width 78 height 19
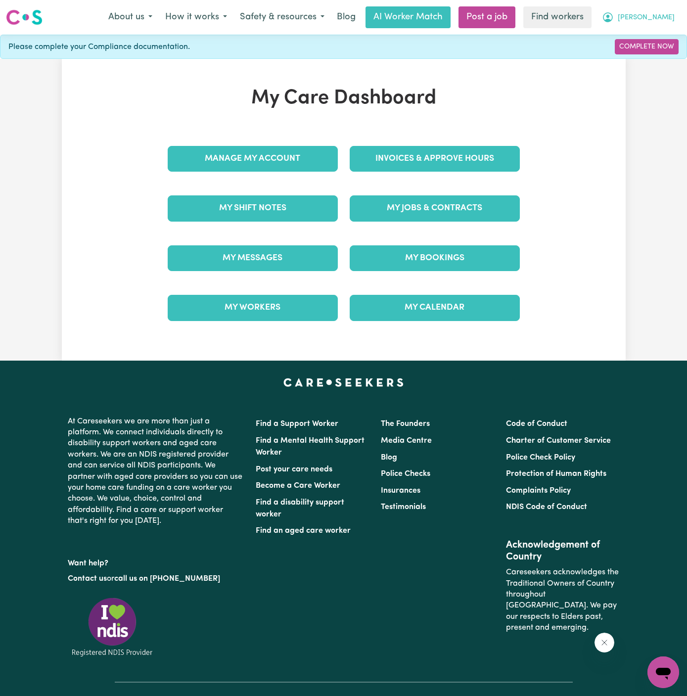
click at [664, 24] on button "[PERSON_NAME]" at bounding box center [639, 17] width 86 height 21
click at [656, 54] on link "Logout" at bounding box center [642, 56] width 78 height 19
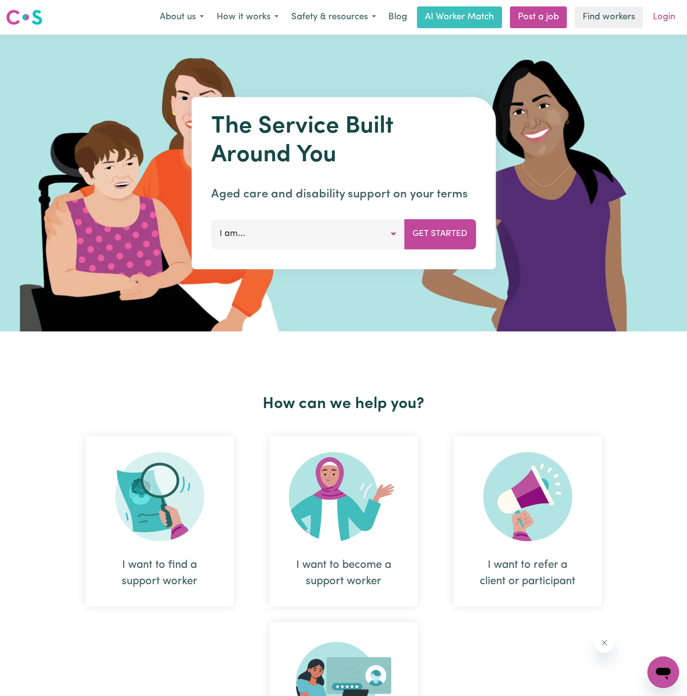
click at [676, 12] on link "Login" at bounding box center [664, 17] width 34 height 22
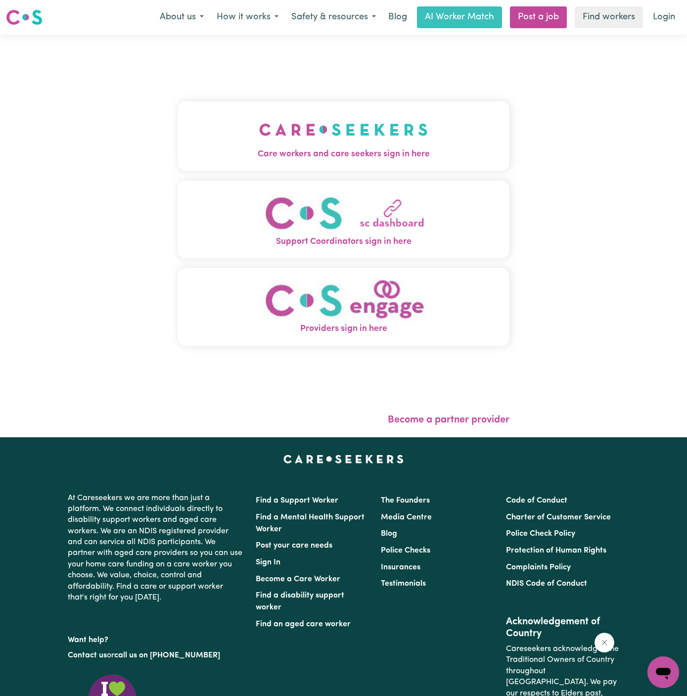
click at [360, 139] on img "Care workers and care seekers sign in here" at bounding box center [343, 129] width 169 height 37
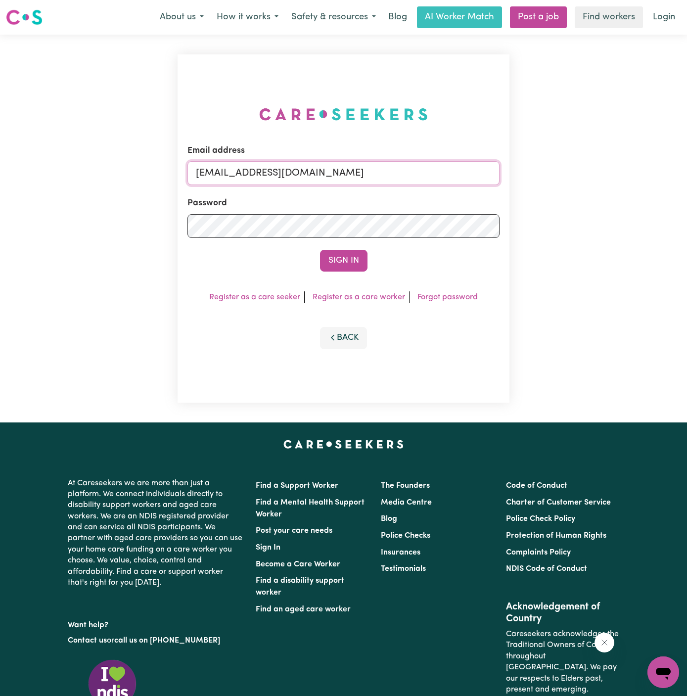
click at [398, 186] on form "Email address [EMAIL_ADDRESS][DOMAIN_NAME] Password Sign In" at bounding box center [344, 207] width 312 height 127
drag, startPoint x: 247, startPoint y: 175, endPoint x: 529, endPoint y: 163, distance: 281.8
click at [529, 163] on div "Email address [EMAIL_ADDRESS][DOMAIN_NAME] Password Sign In Register as a care …" at bounding box center [343, 229] width 687 height 388
paste input "[EMAIL_ADDRESS][DOMAIN_NAME]"
click at [320, 250] on button "Sign In" at bounding box center [343, 261] width 47 height 22
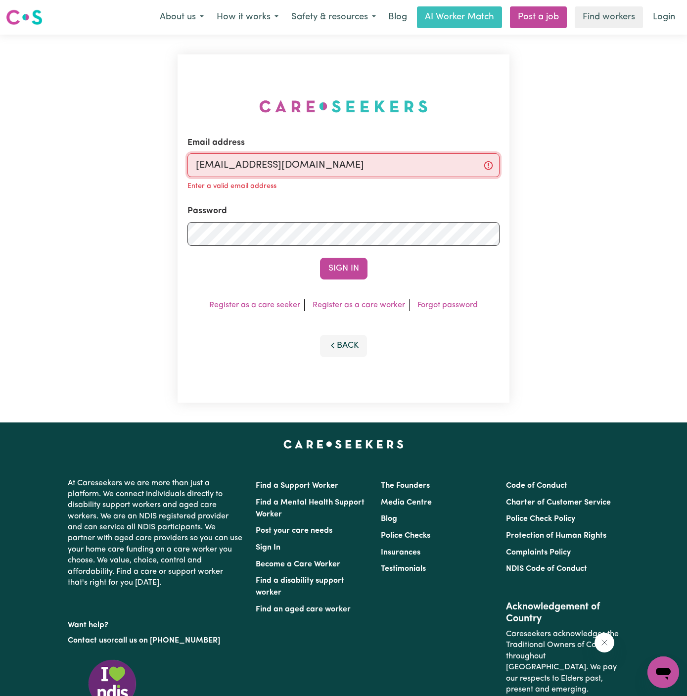
click at [265, 172] on input "[EMAIL_ADDRESS][DOMAIN_NAME]" at bounding box center [344, 165] width 312 height 24
drag, startPoint x: 246, startPoint y: 164, endPoint x: 606, endPoint y: 154, distance: 360.3
click at [606, 154] on div "Email address [EMAIL_ADDRESS][DOMAIN_NAME] Enter a valid email address Password…" at bounding box center [343, 229] width 687 height 388
paste input "[EMAIL_ADDRESS][DOMAIN_NAME]"
click at [296, 166] on input "[EMAIL_ADDRESS][DOMAIN_NAME]" at bounding box center [344, 165] width 312 height 24
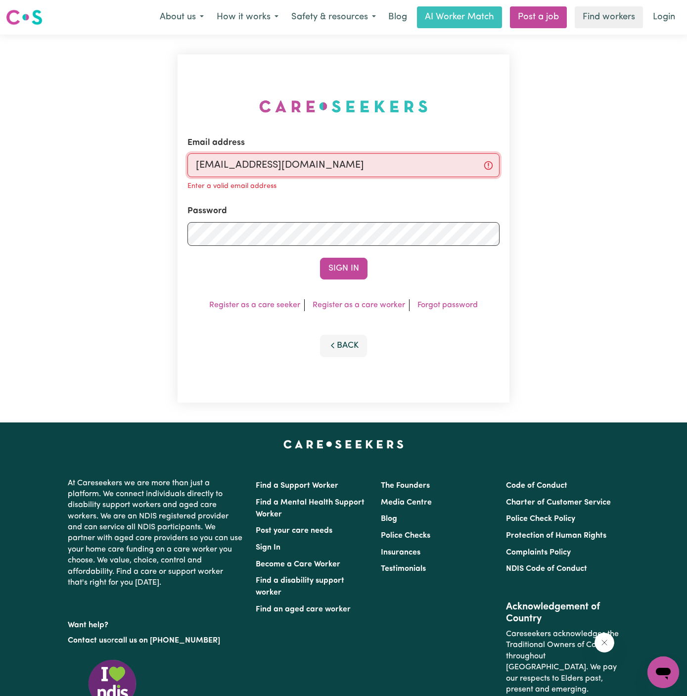
click at [275, 166] on input "[EMAIL_ADDRESS][DOMAIN_NAME]" at bounding box center [344, 165] width 312 height 24
drag, startPoint x: 248, startPoint y: 164, endPoint x: 518, endPoint y: 160, distance: 270.2
click at [518, 160] on div "Email address [EMAIL_ADDRESS][DOMAIN_NAME] Enter a valid email address Password…" at bounding box center [343, 229] width 687 height 388
paste input "RuthHarrisonV"
type input "[EMAIL_ADDRESS][DOMAIN_NAME]"
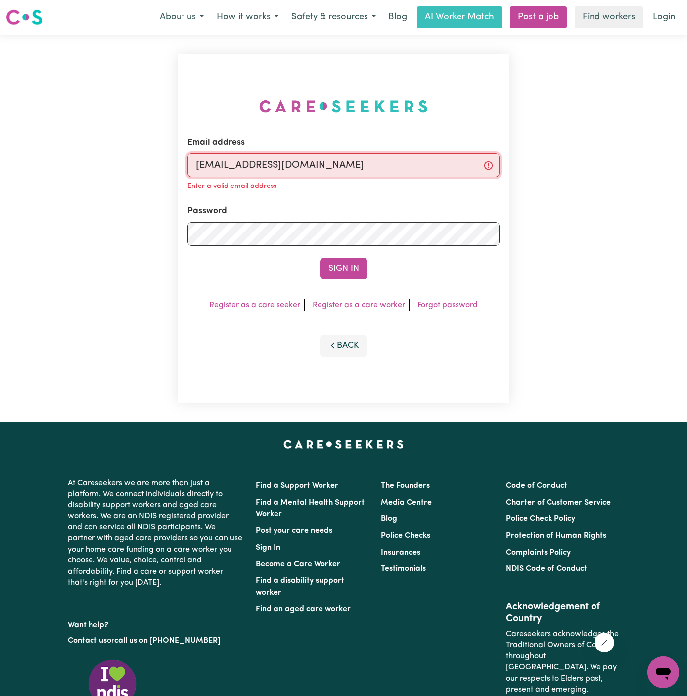
click at [320, 258] on button "Sign In" at bounding box center [343, 269] width 47 height 22
